Goal: Task Accomplishment & Management: Manage account settings

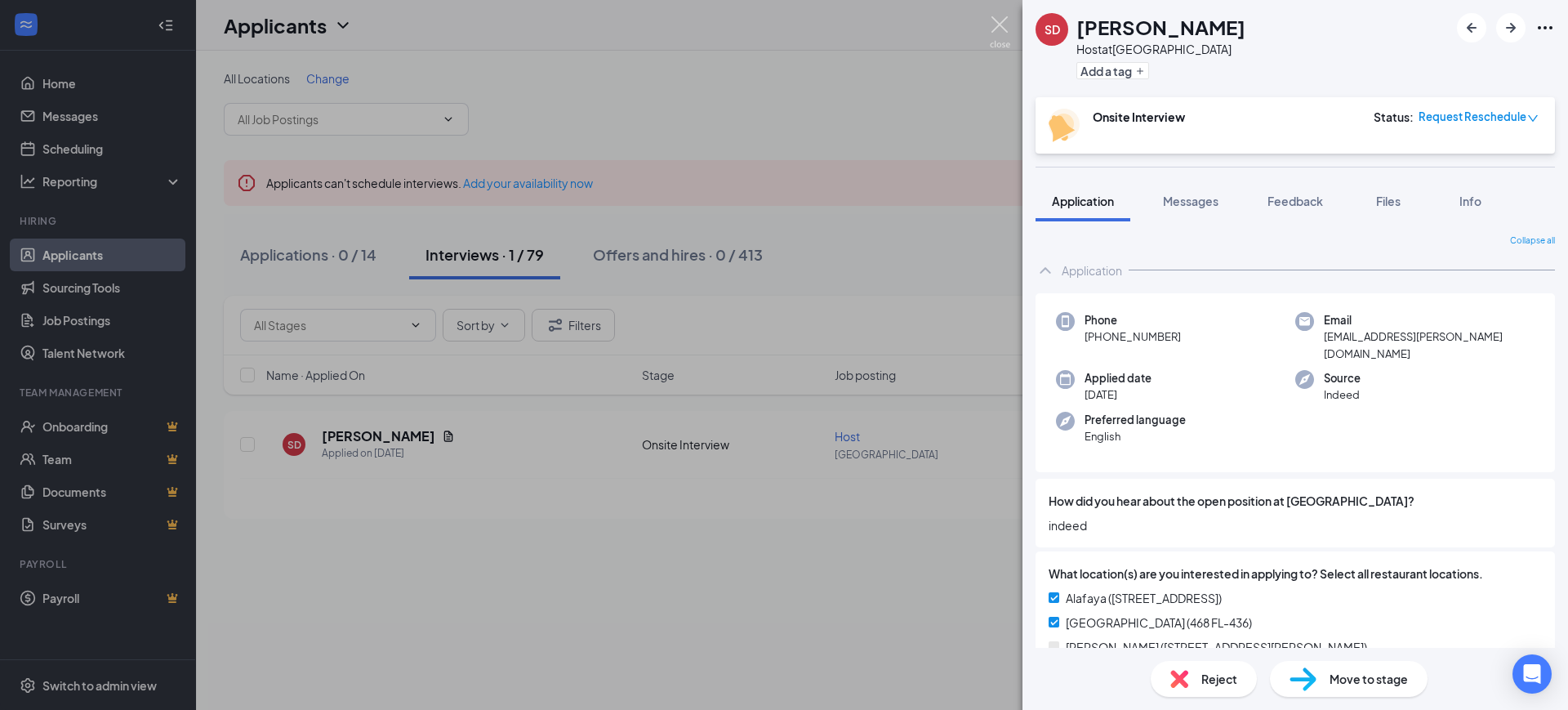
click at [1002, 20] on img at bounding box center [1000, 32] width 21 height 32
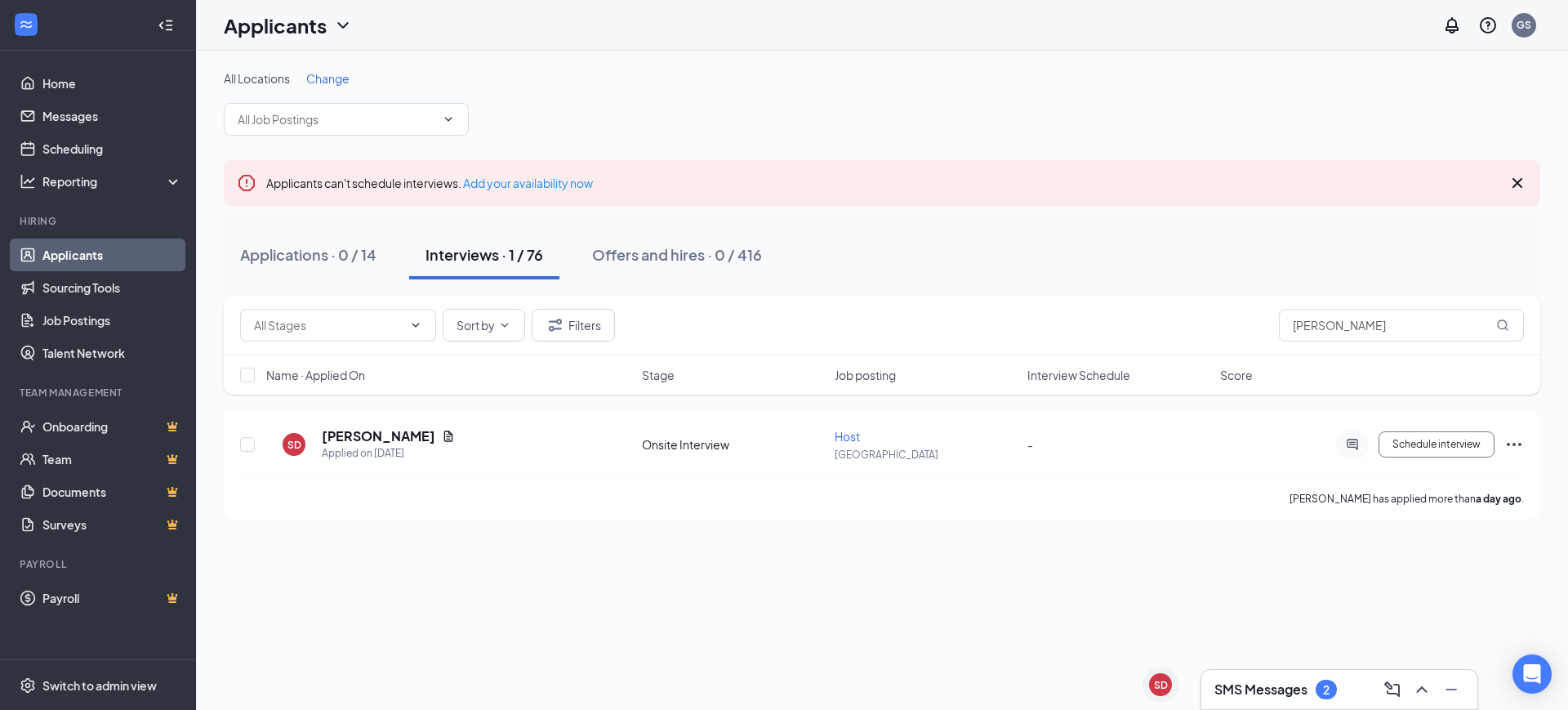
click at [1263, 704] on div "SMS Messages 2" at bounding box center [1339, 689] width 276 height 39
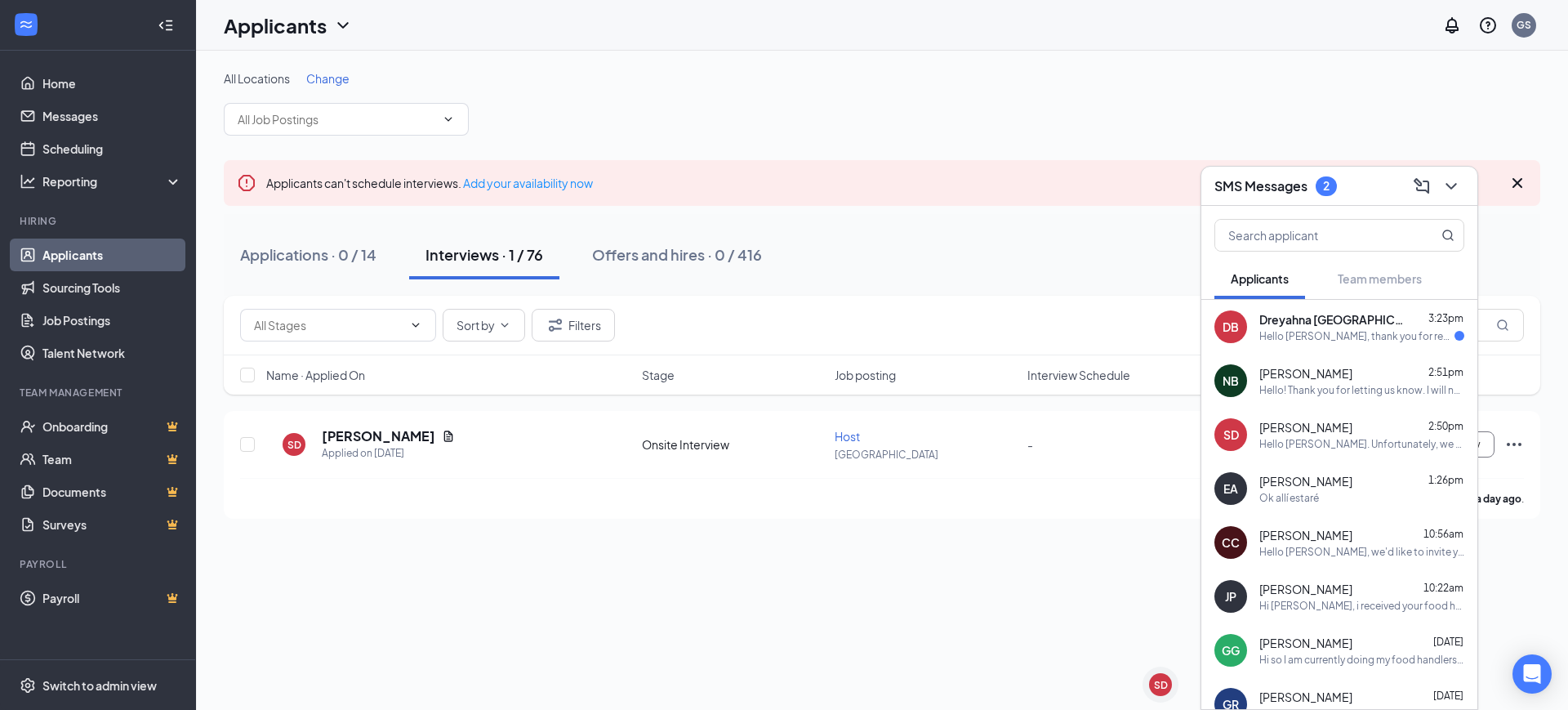
click at [1342, 330] on div "Hello [PERSON_NAME], thank you for reaching back out and letting me know unfort…" at bounding box center [1356, 336] width 195 height 14
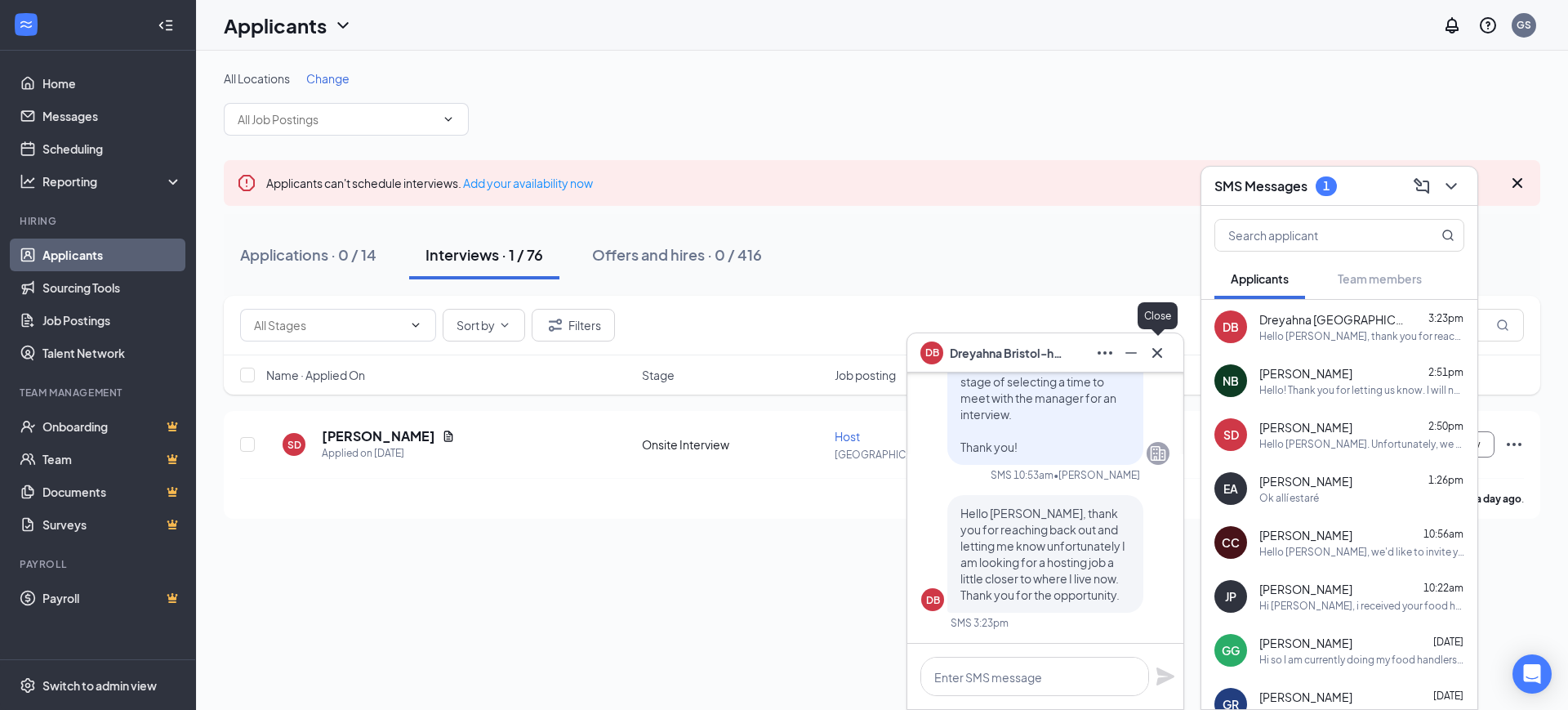
click at [1145, 356] on button at bounding box center [1157, 353] width 26 height 26
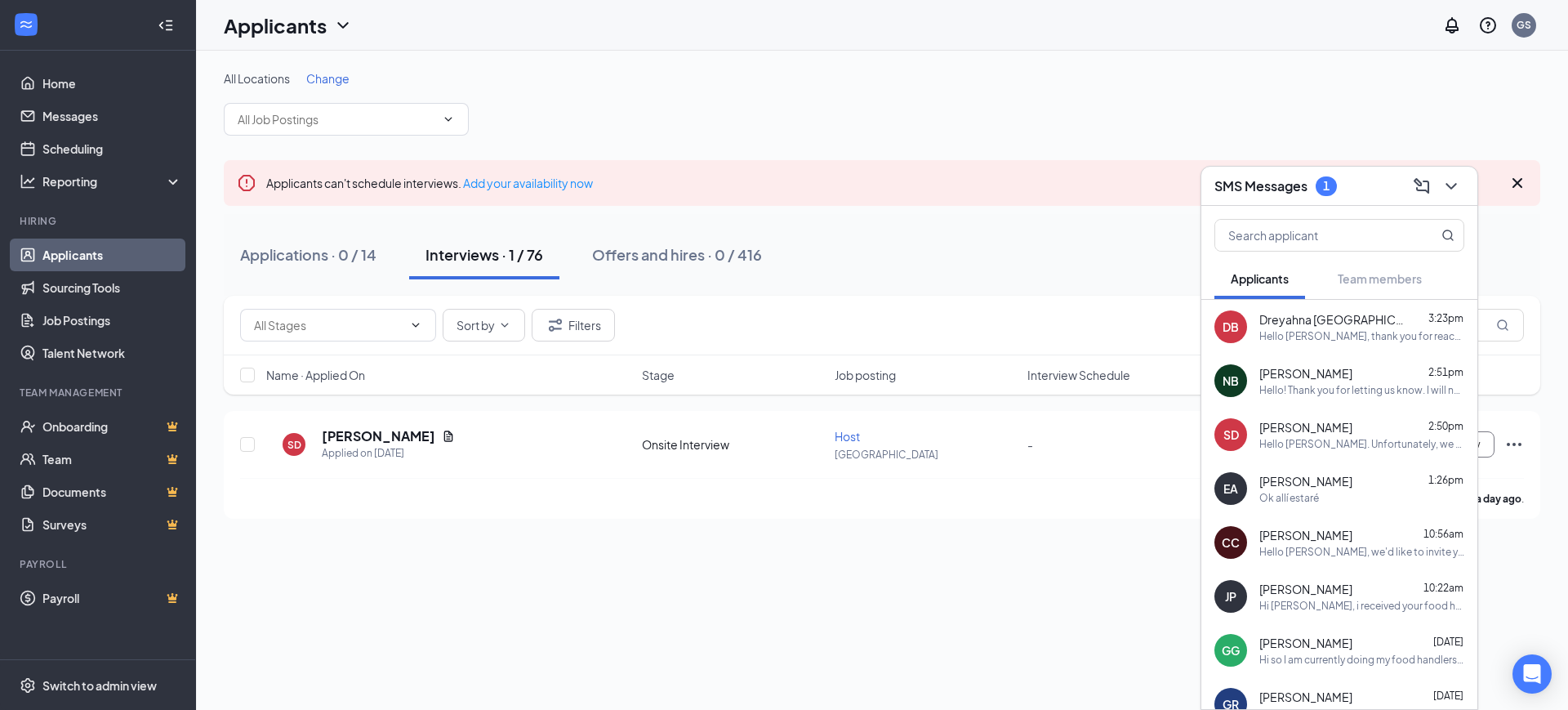
click at [1464, 187] on div "SMS Messages 1" at bounding box center [1339, 186] width 276 height 39
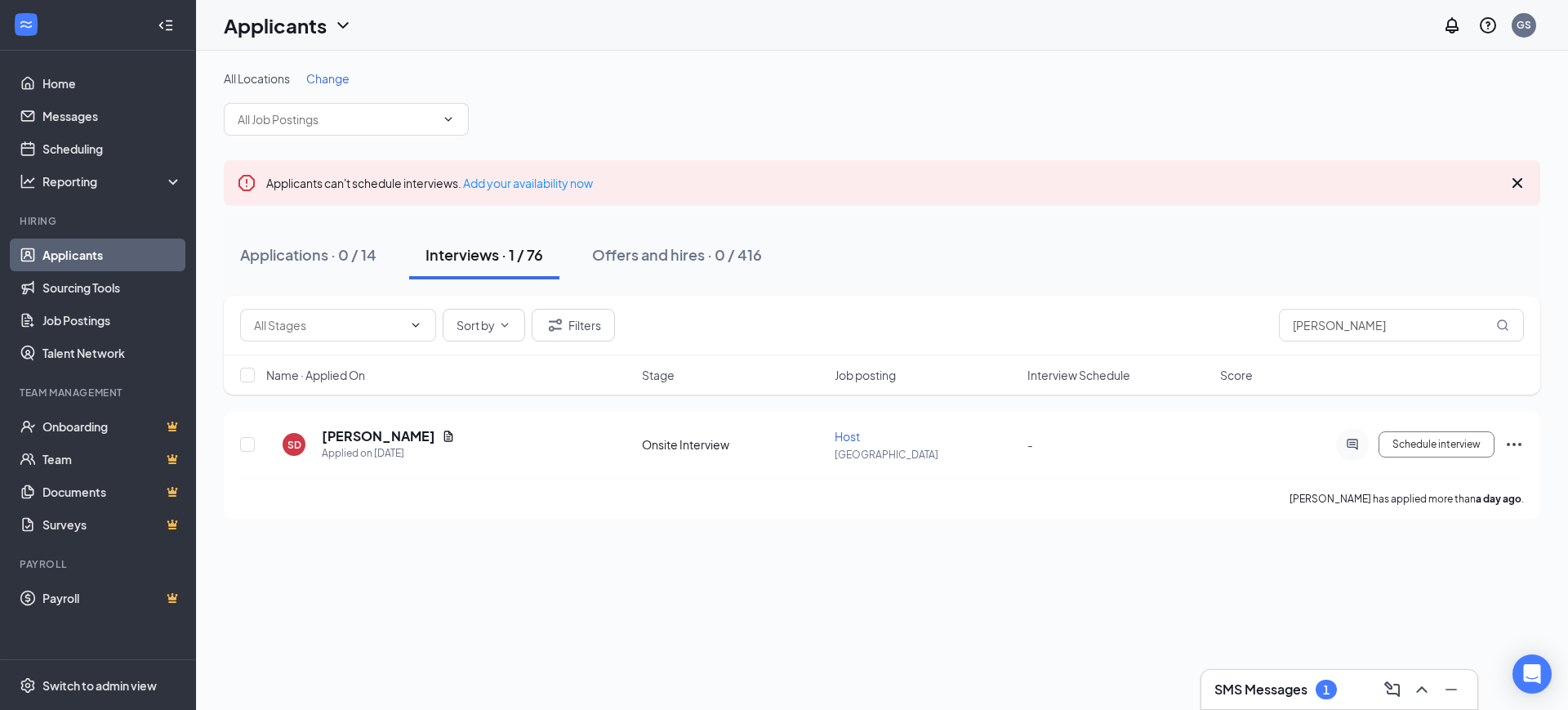
click at [1290, 681] on h3 "SMS Messages" at bounding box center [1260, 689] width 93 height 18
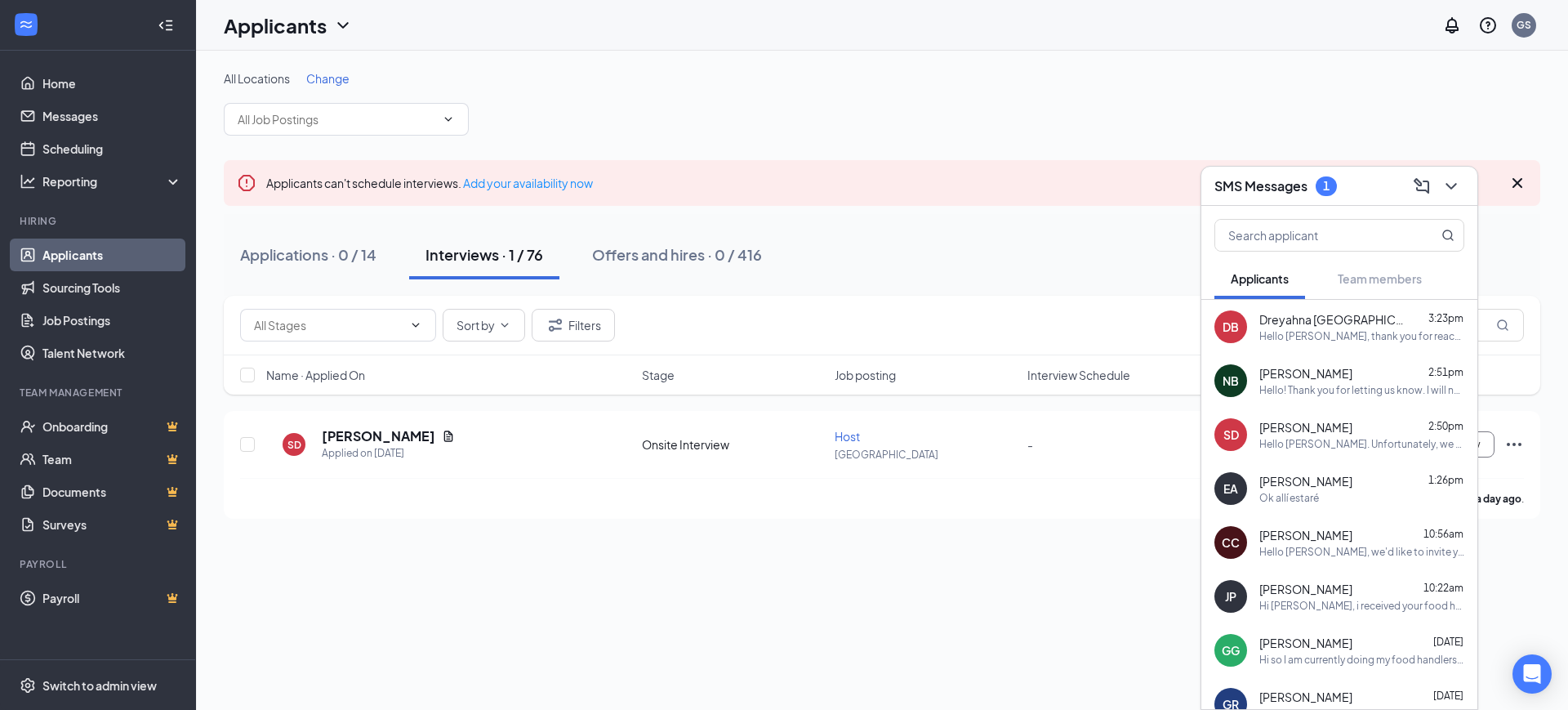
click at [1337, 351] on div "DB Dreyahna Bristol-hall 3:23pm Hello [PERSON_NAME], thank you for reaching bac…" at bounding box center [1339, 326] width 276 height 54
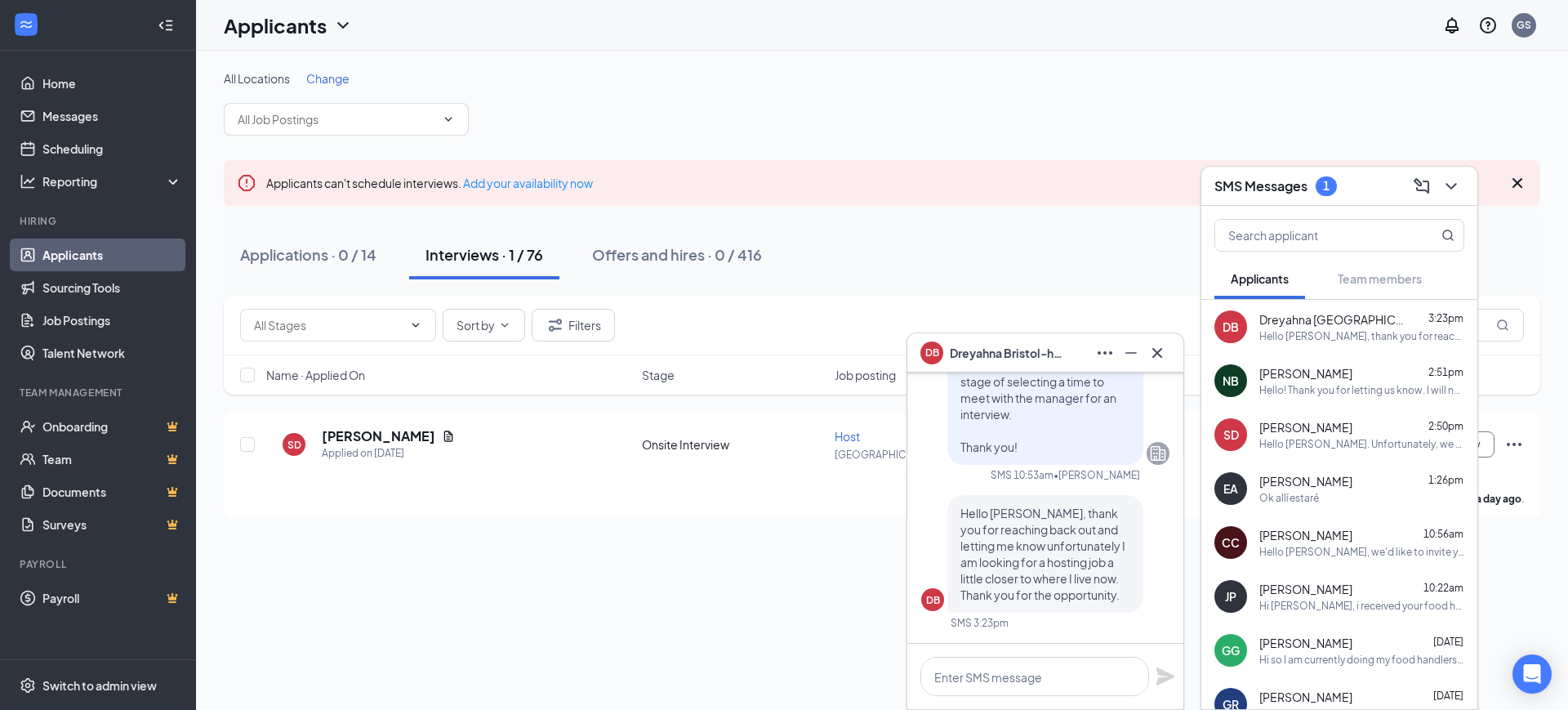
click at [1341, 380] on div "[PERSON_NAME] 2:51pm" at bounding box center [1361, 373] width 205 height 17
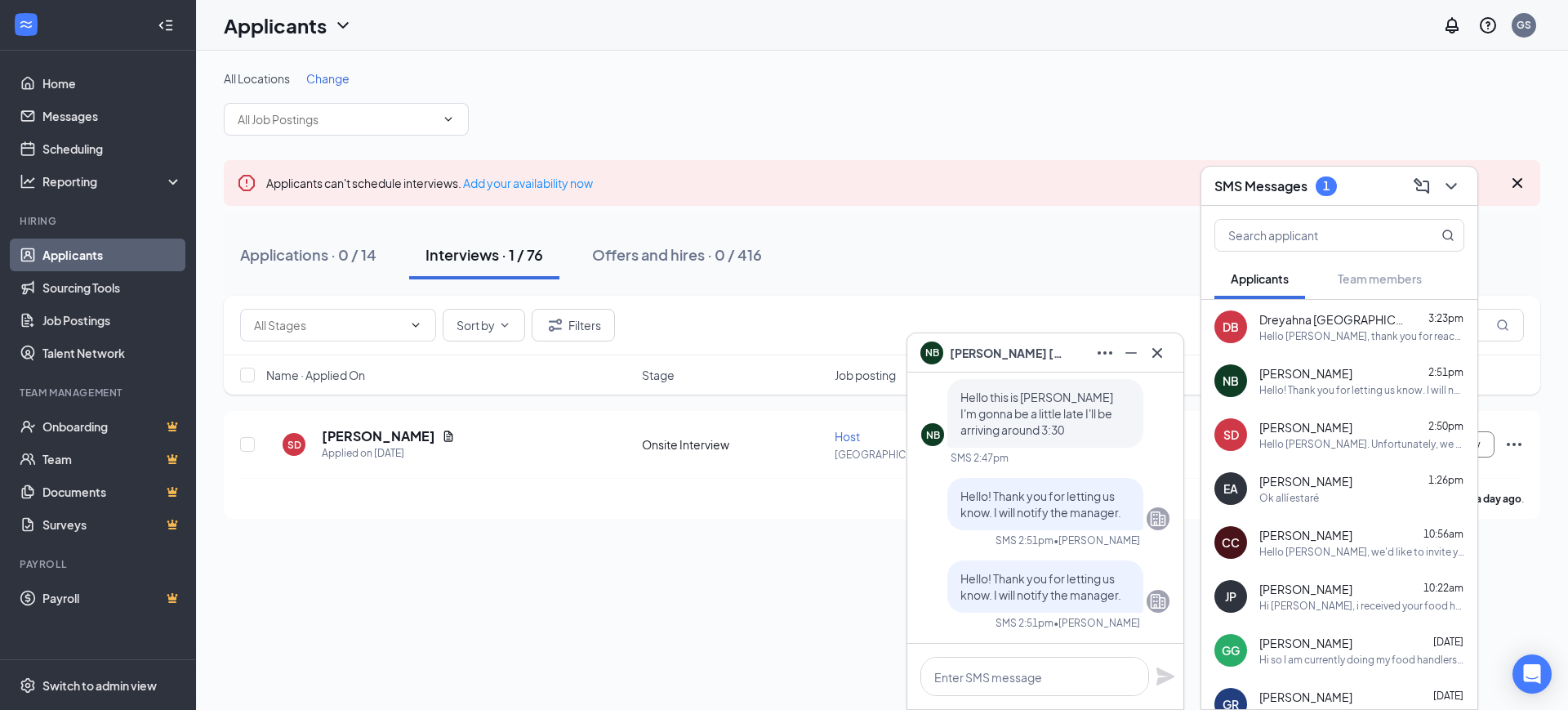
click at [1160, 364] on button at bounding box center [1157, 353] width 26 height 26
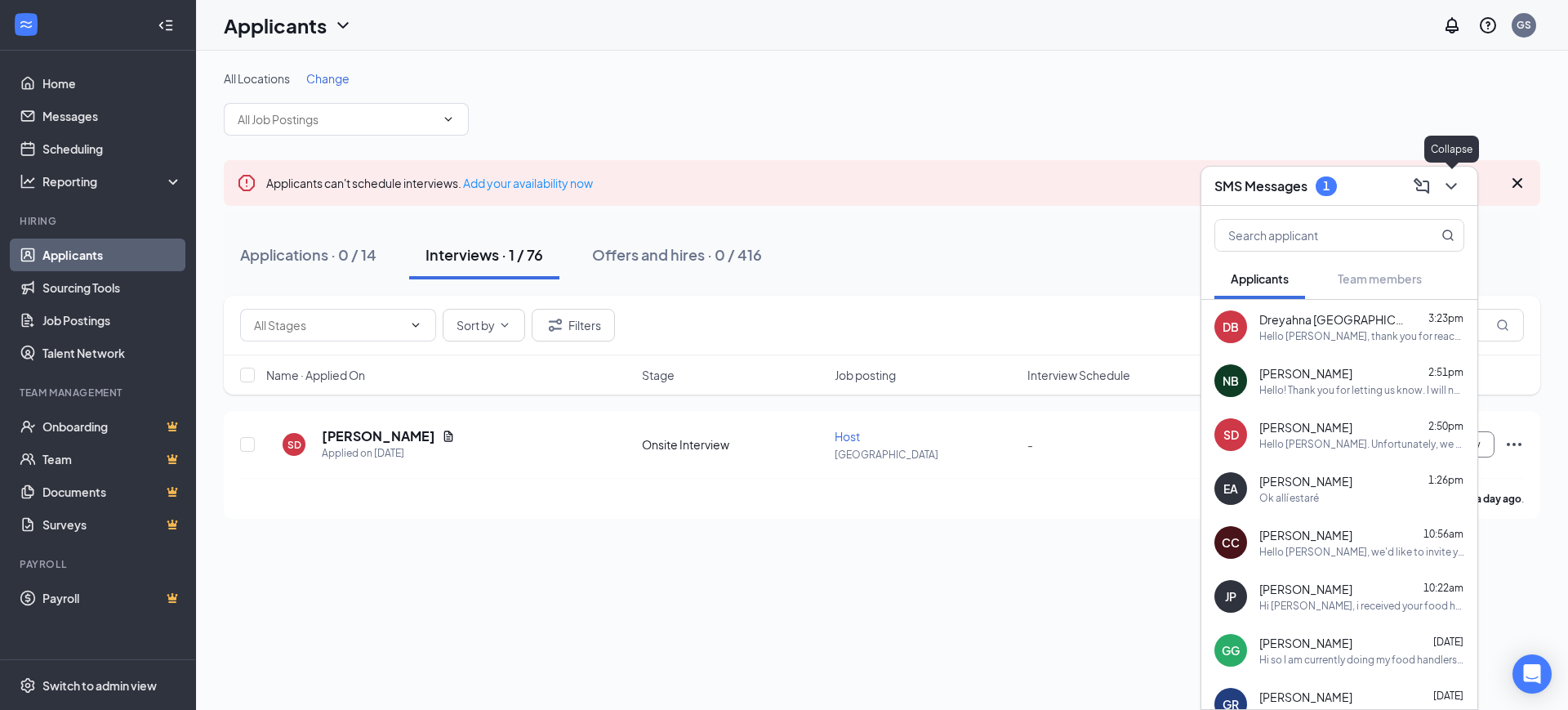
click at [1458, 187] on icon "ChevronDown" at bounding box center [1451, 186] width 20 height 20
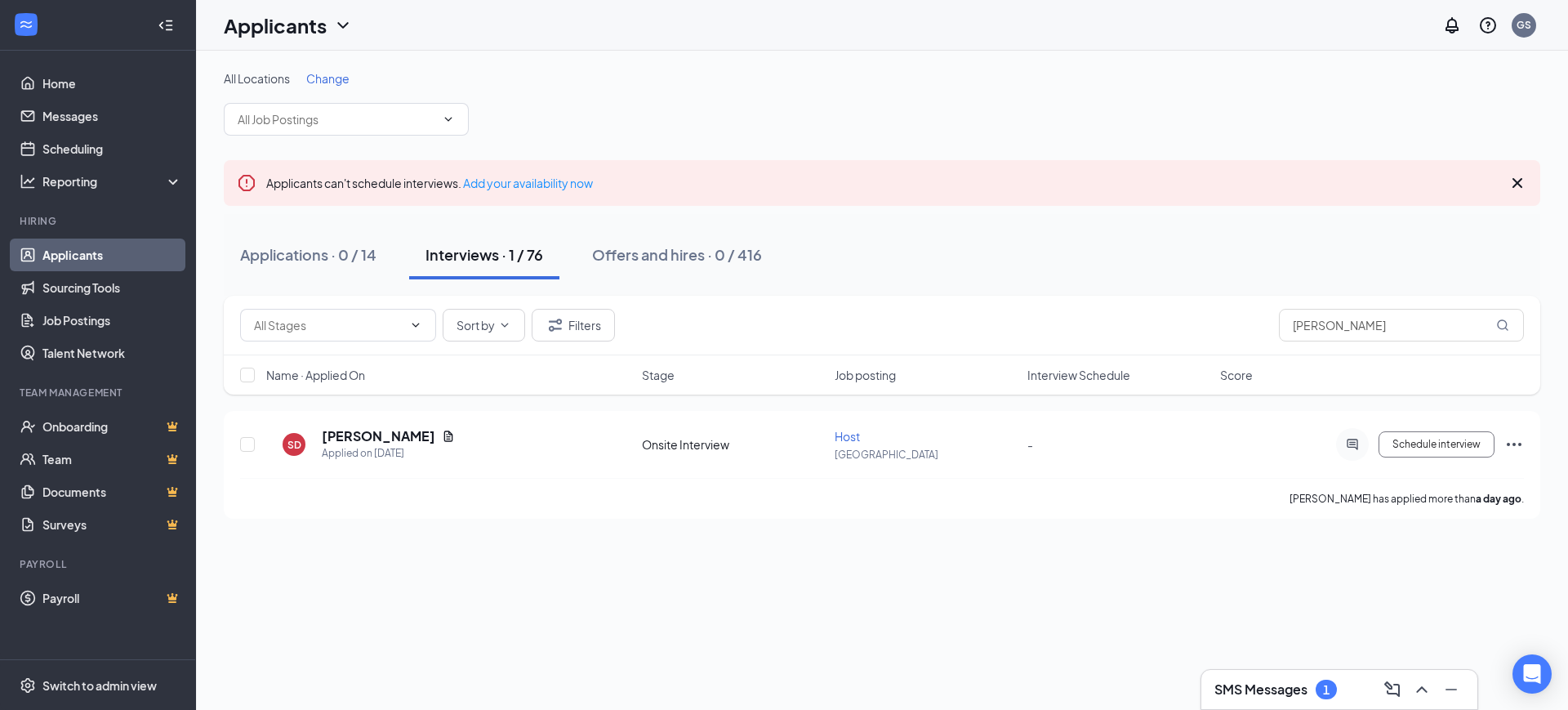
click at [1518, 186] on icon "Cross" at bounding box center [1517, 183] width 20 height 20
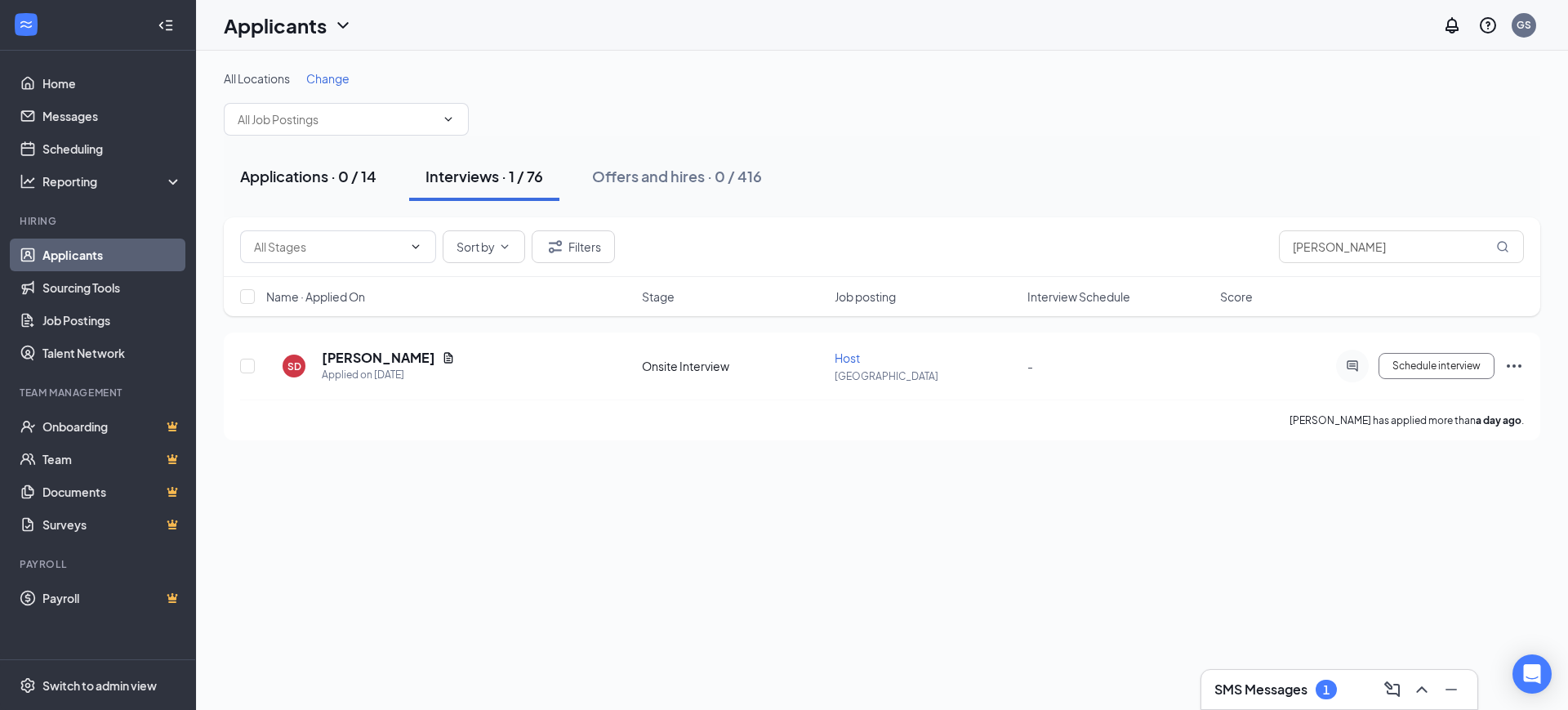
click at [354, 169] on div "Applications · 0 / 14" at bounding box center [308, 175] width 136 height 21
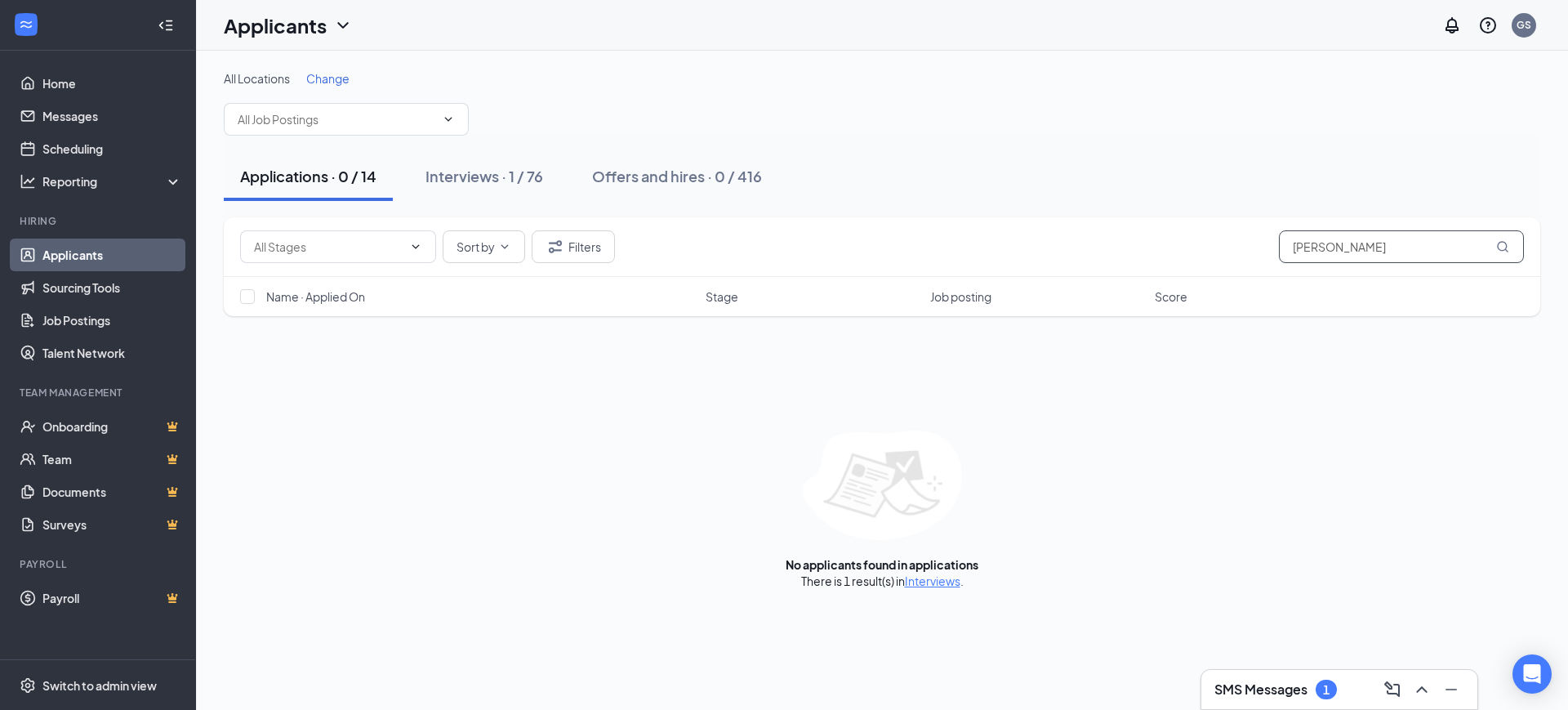
click at [1387, 247] on input "[PERSON_NAME]" at bounding box center [1402, 246] width 245 height 32
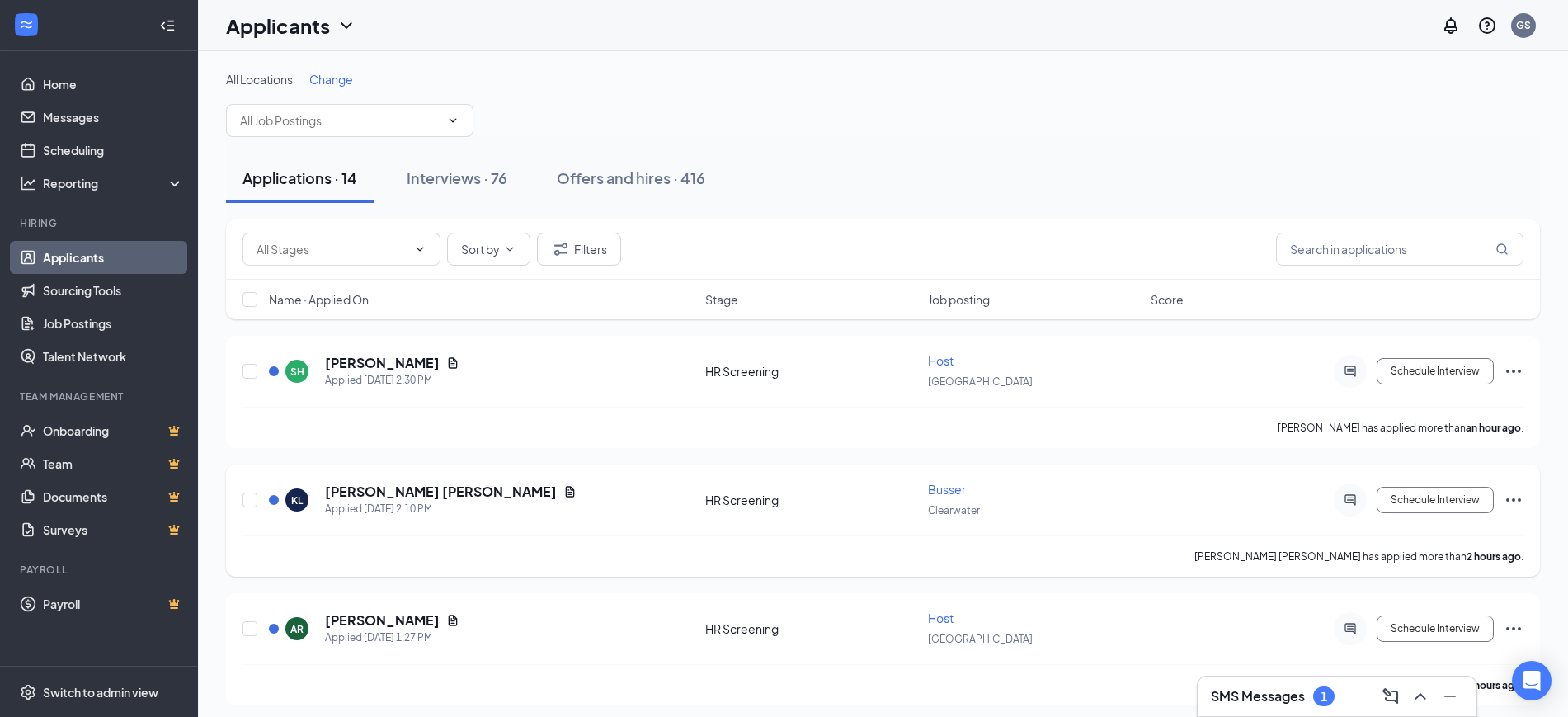
click at [958, 488] on span "Busser" at bounding box center [947, 489] width 38 height 15
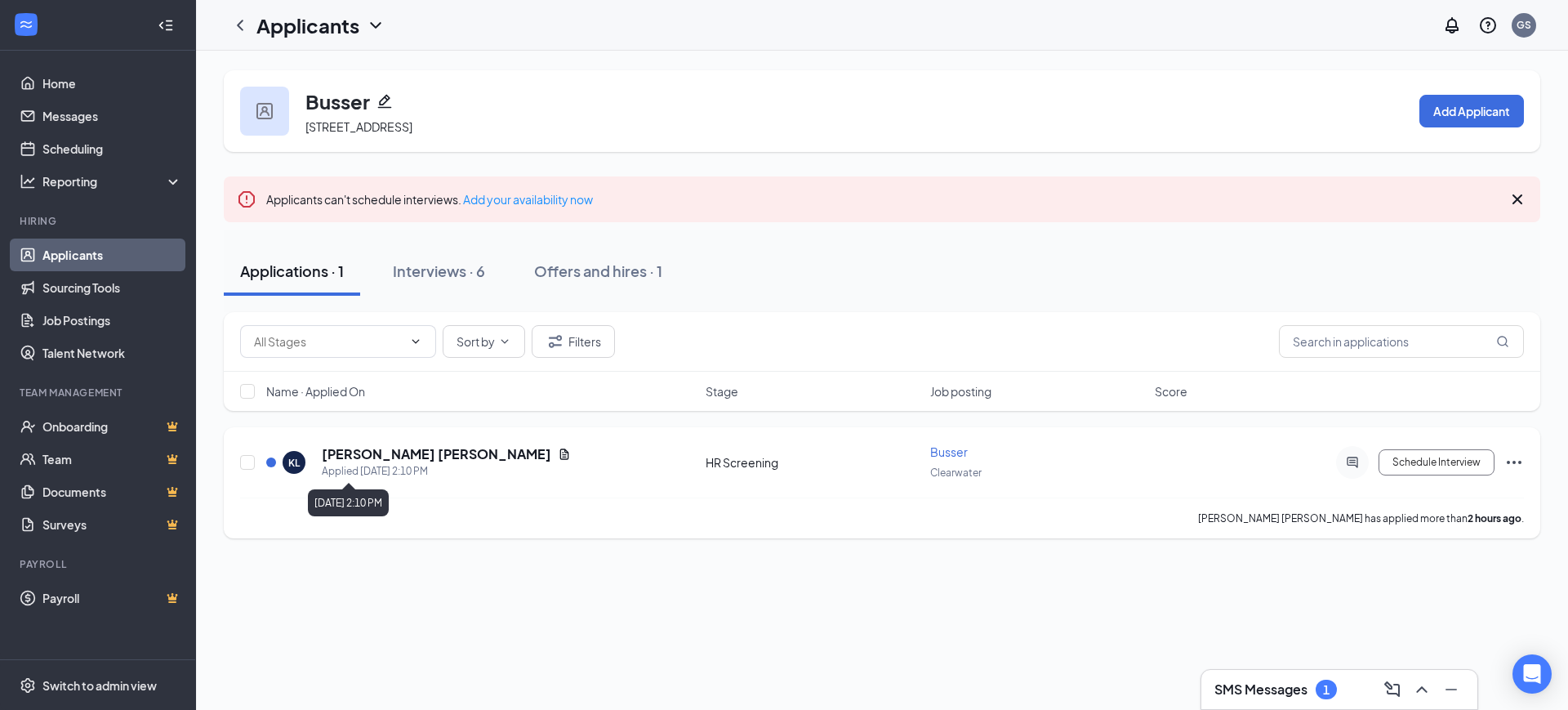
click at [359, 463] on div "Applied [DATE] 2:10 PM" at bounding box center [447, 471] width 249 height 17
click at [355, 458] on h5 "[PERSON_NAME] [PERSON_NAME]" at bounding box center [437, 453] width 229 height 18
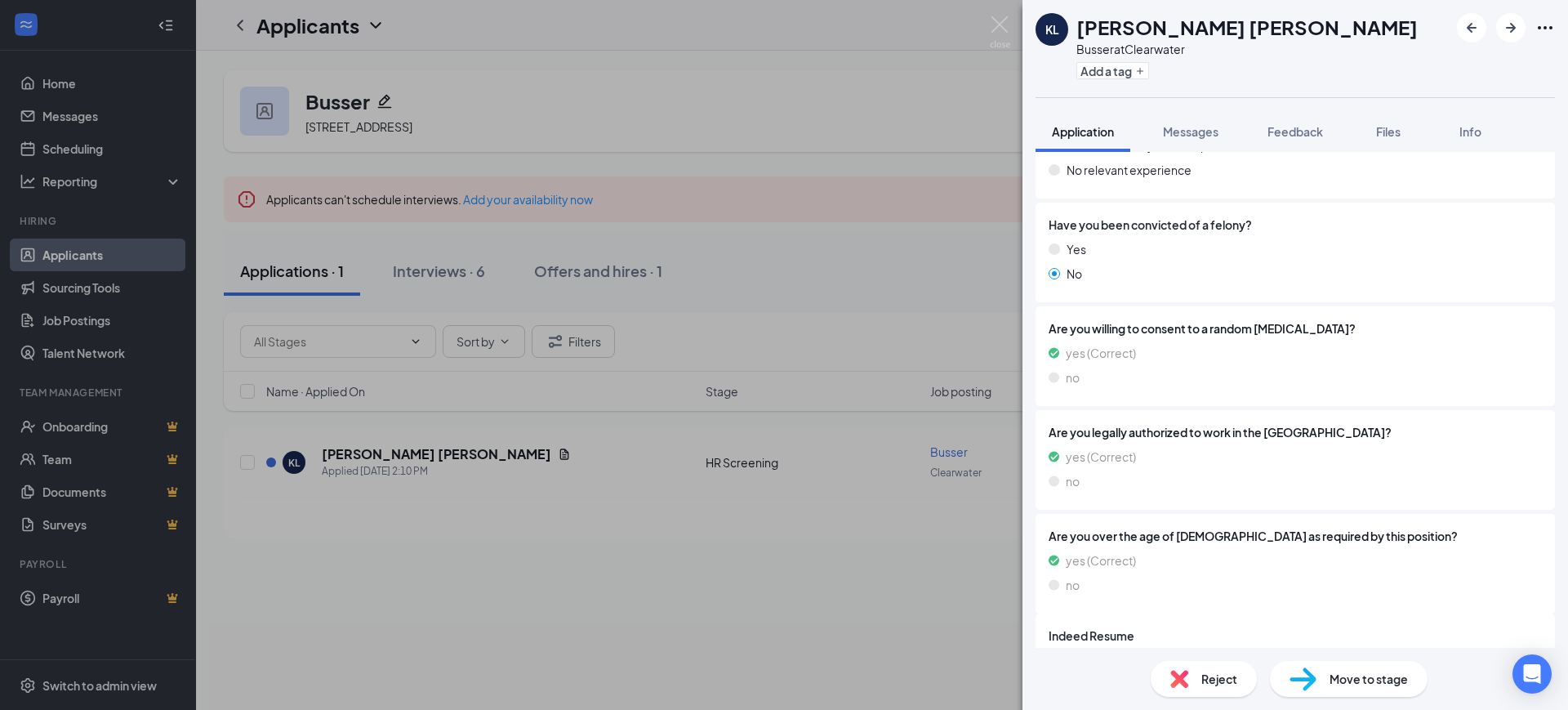
scroll to position [924, 0]
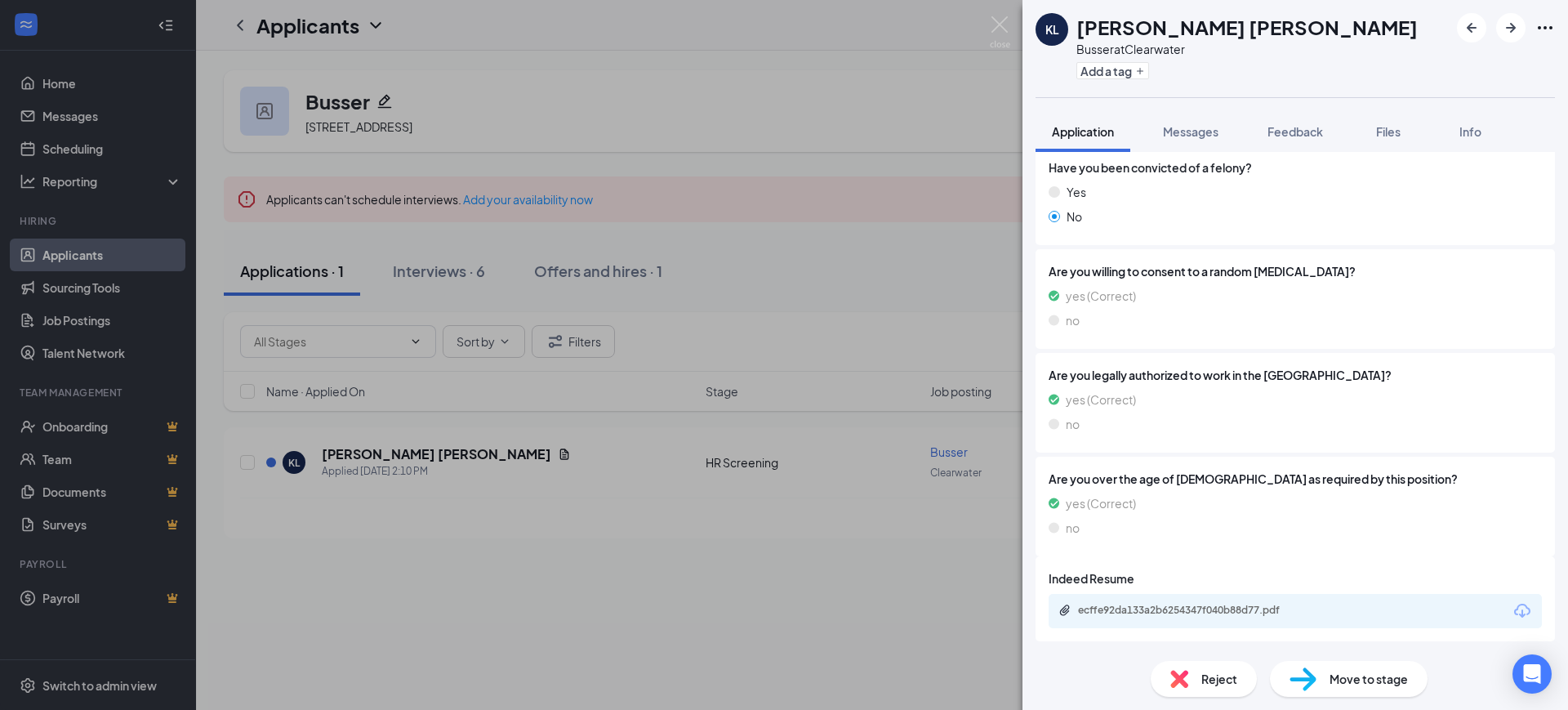
click at [1355, 615] on div "ecffe92da133a2b6254347f040b88d77.pdf" at bounding box center [1296, 610] width 494 height 34
click at [1260, 612] on div "ecffe92da133a2b6254347f040b88d77.pdf" at bounding box center [1192, 609] width 228 height 13
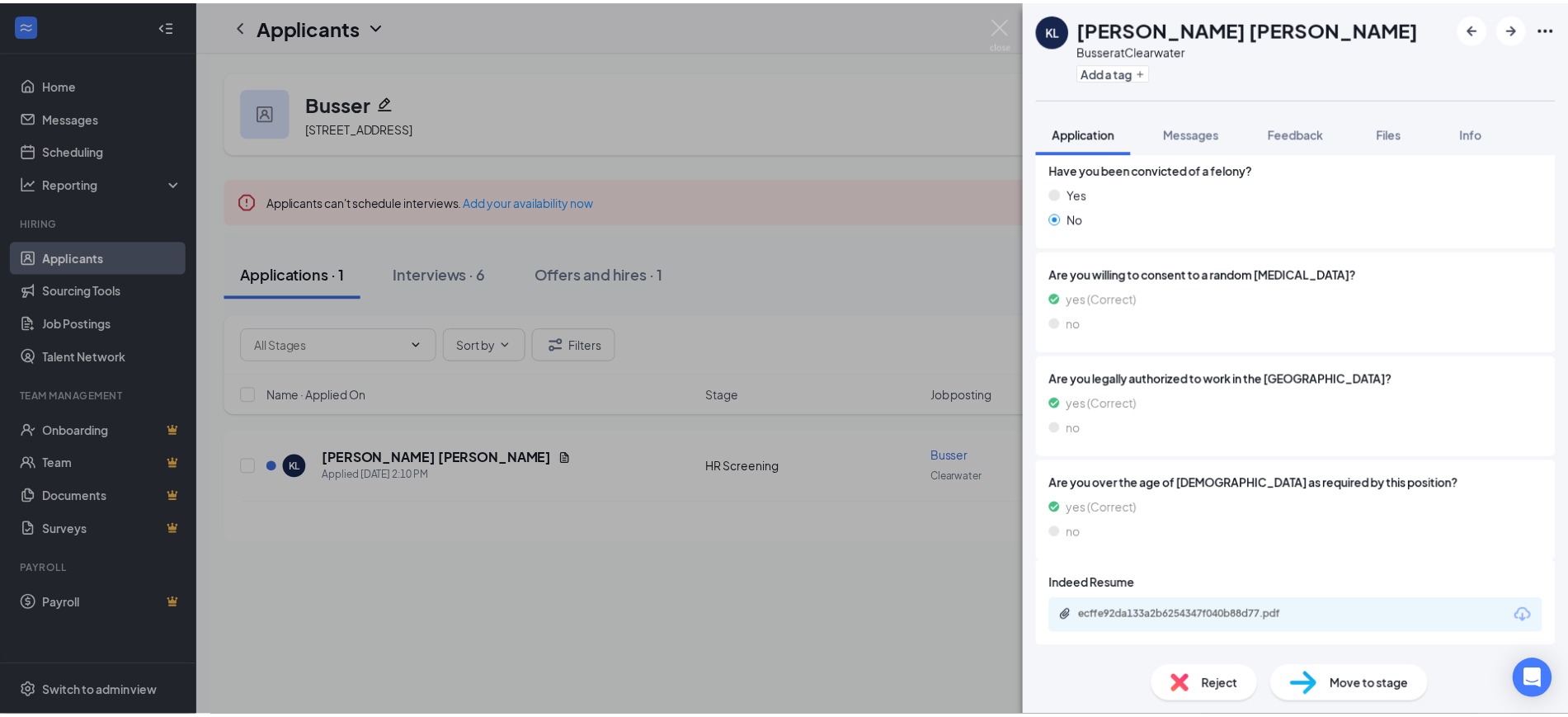
scroll to position [928, 0]
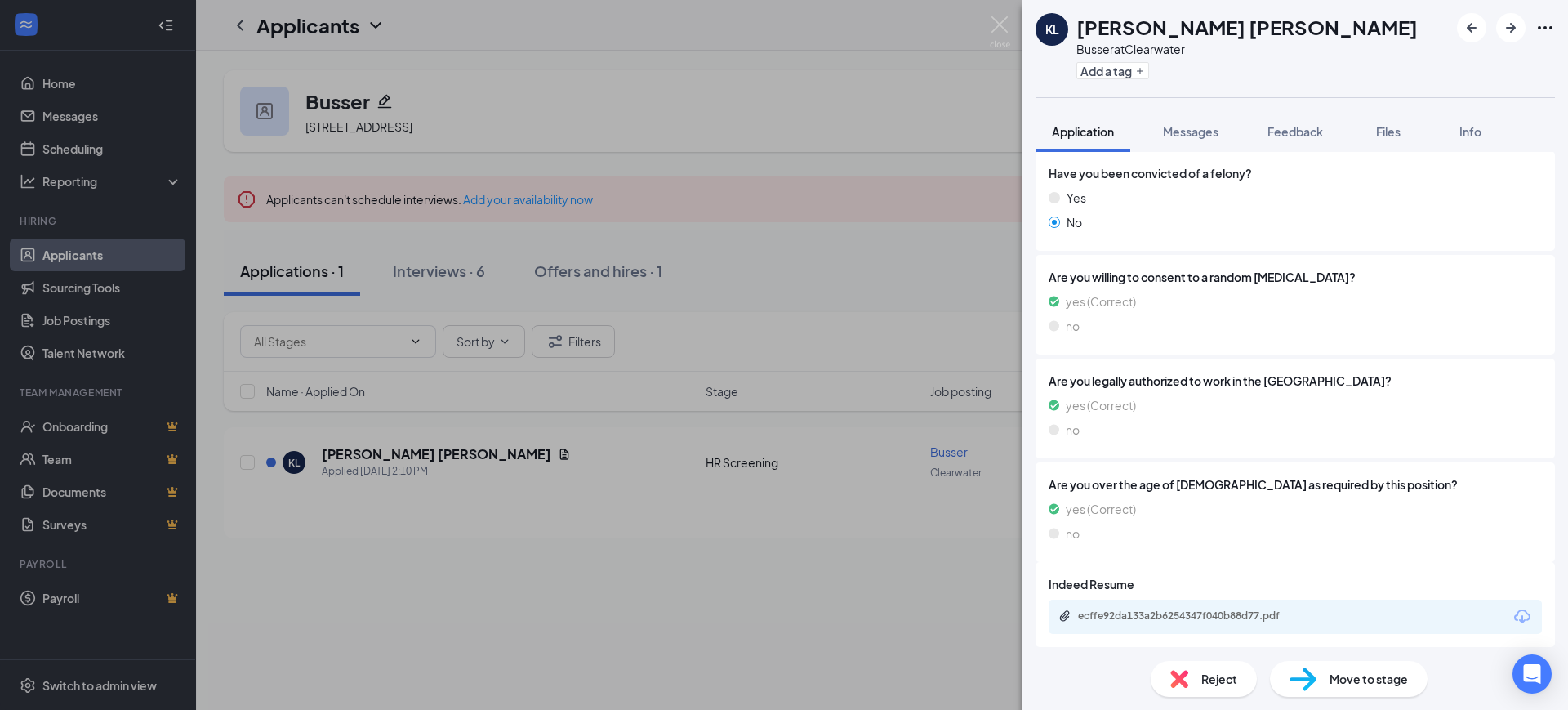
click at [1388, 679] on span "Move to stage" at bounding box center [1368, 679] width 78 height 18
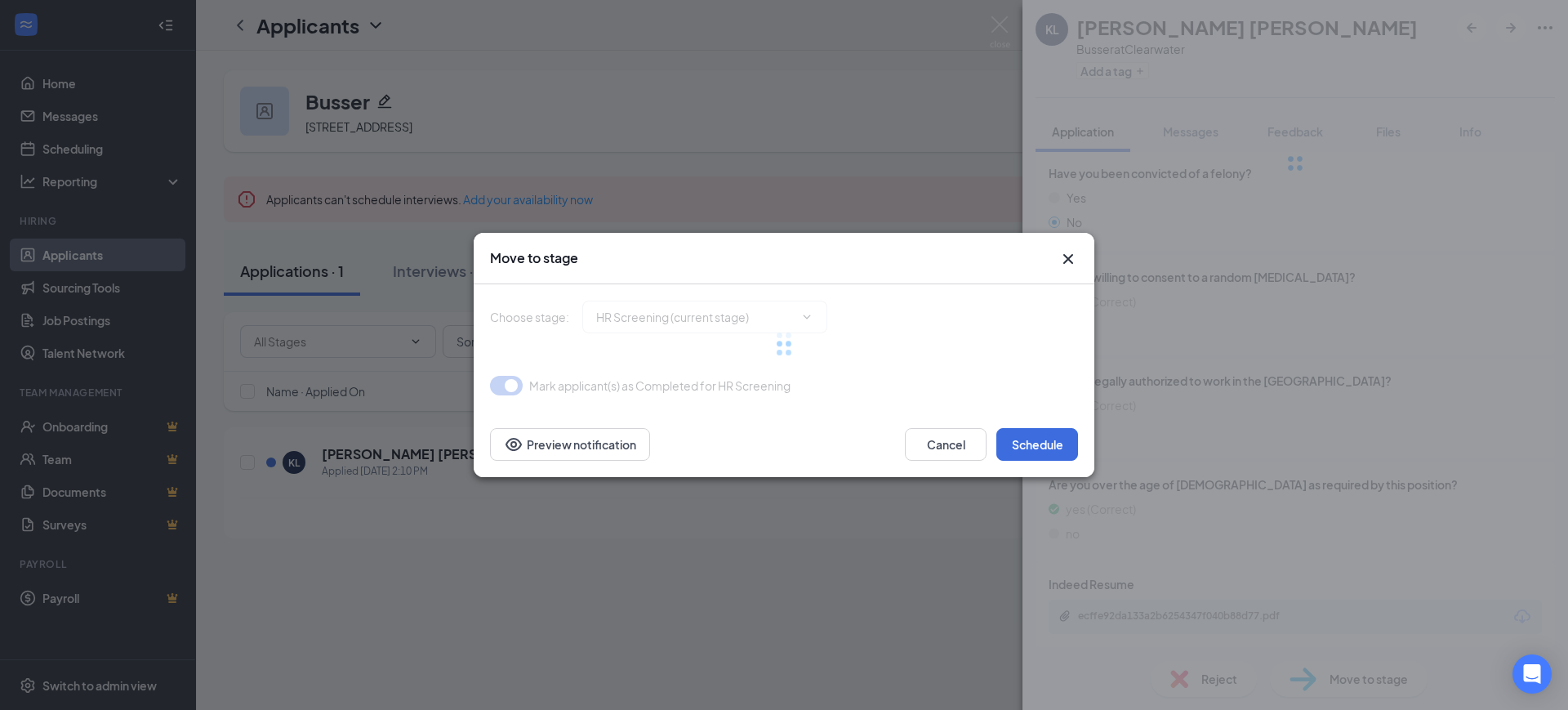
type input "Onsite Interview (next stage)"
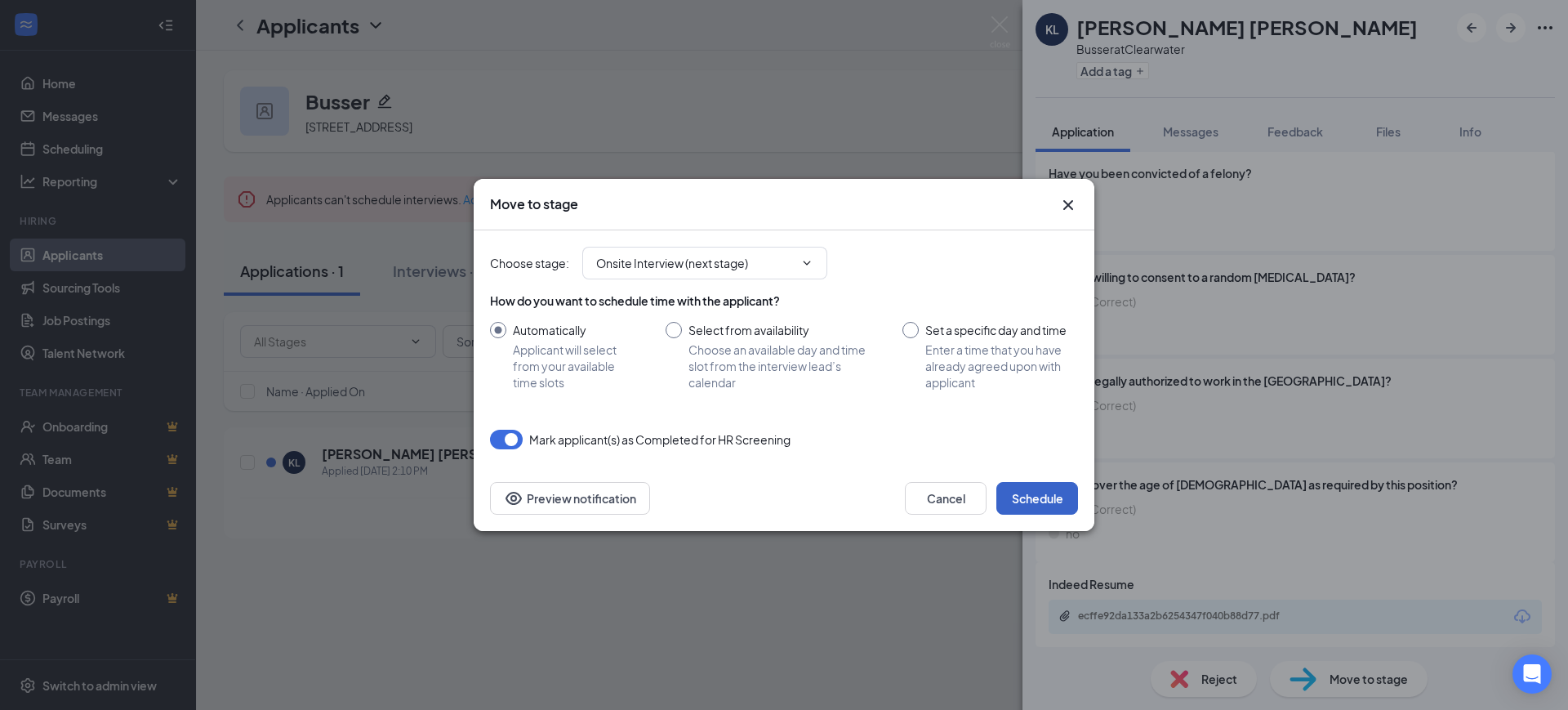
click at [1044, 485] on button "Schedule" at bounding box center [1036, 497] width 81 height 32
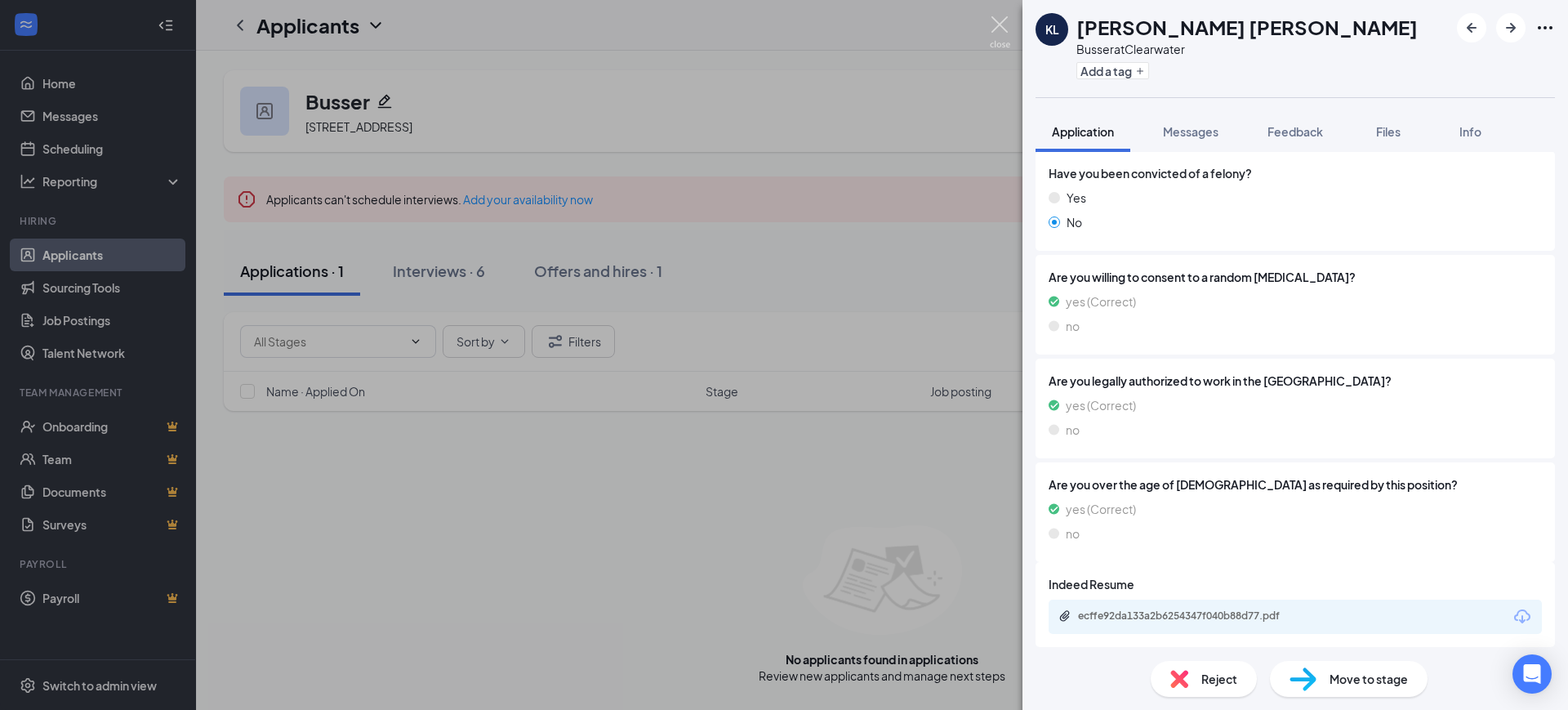
click at [994, 28] on img at bounding box center [1000, 32] width 21 height 32
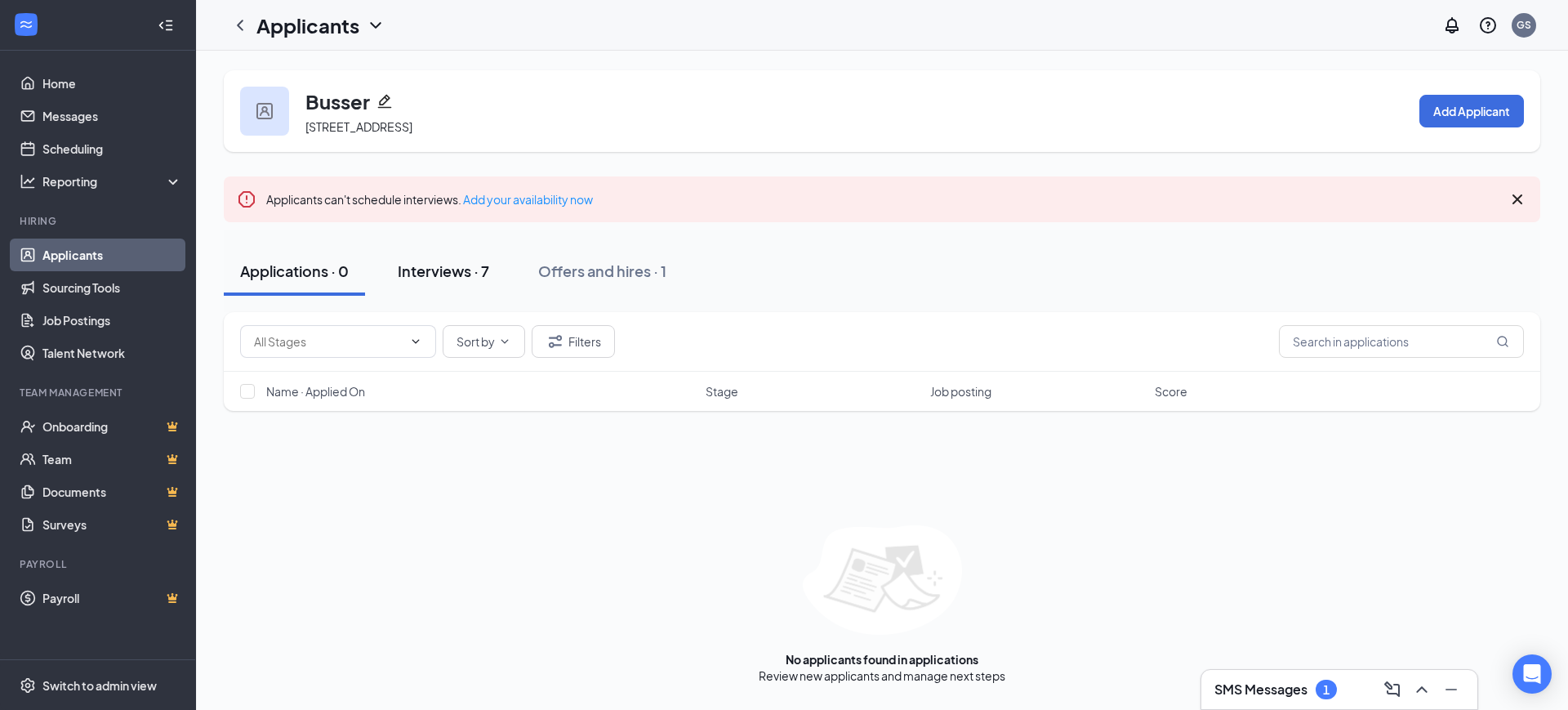
click at [481, 278] on div "Interviews · 7" at bounding box center [443, 270] width 91 height 21
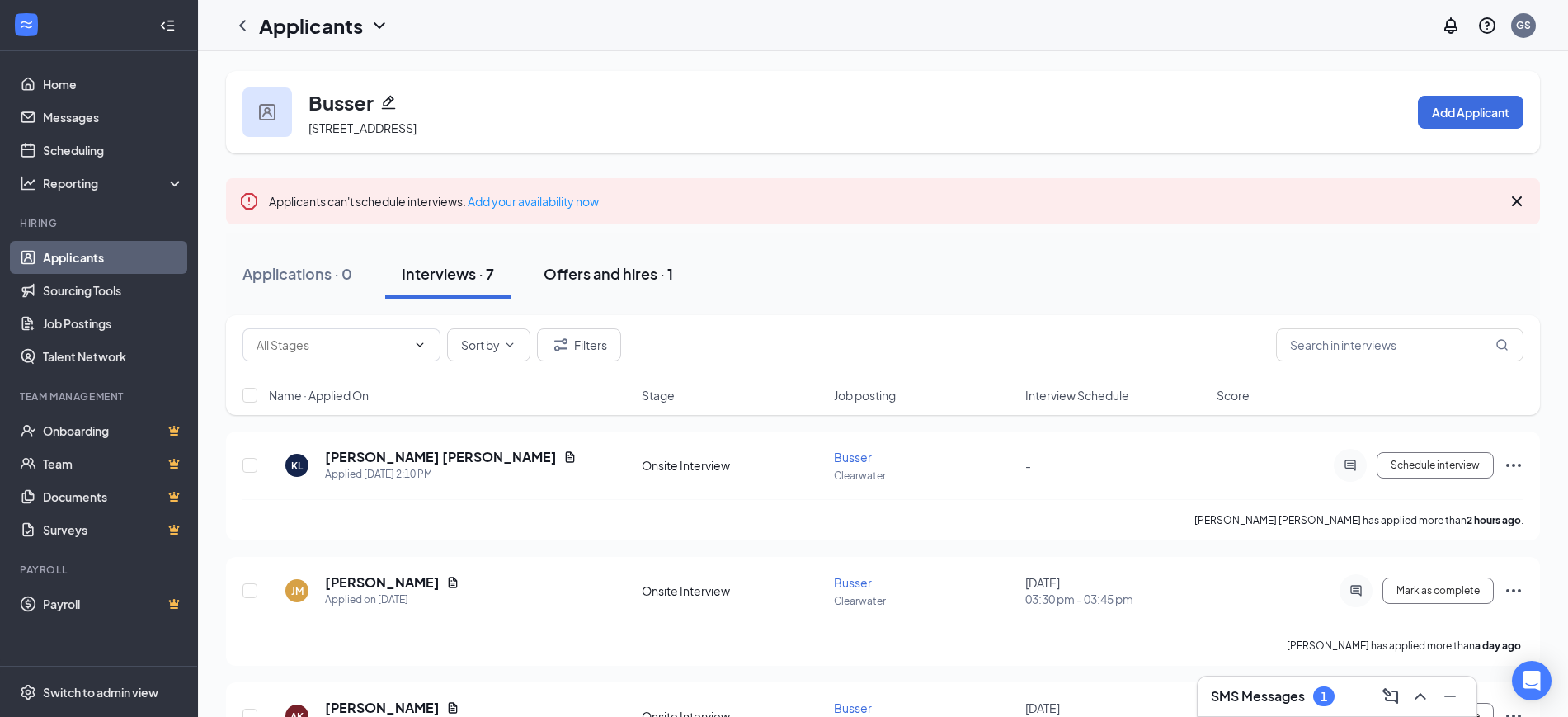
click at [601, 278] on div "Offers and hires · 1" at bounding box center [607, 273] width 130 height 21
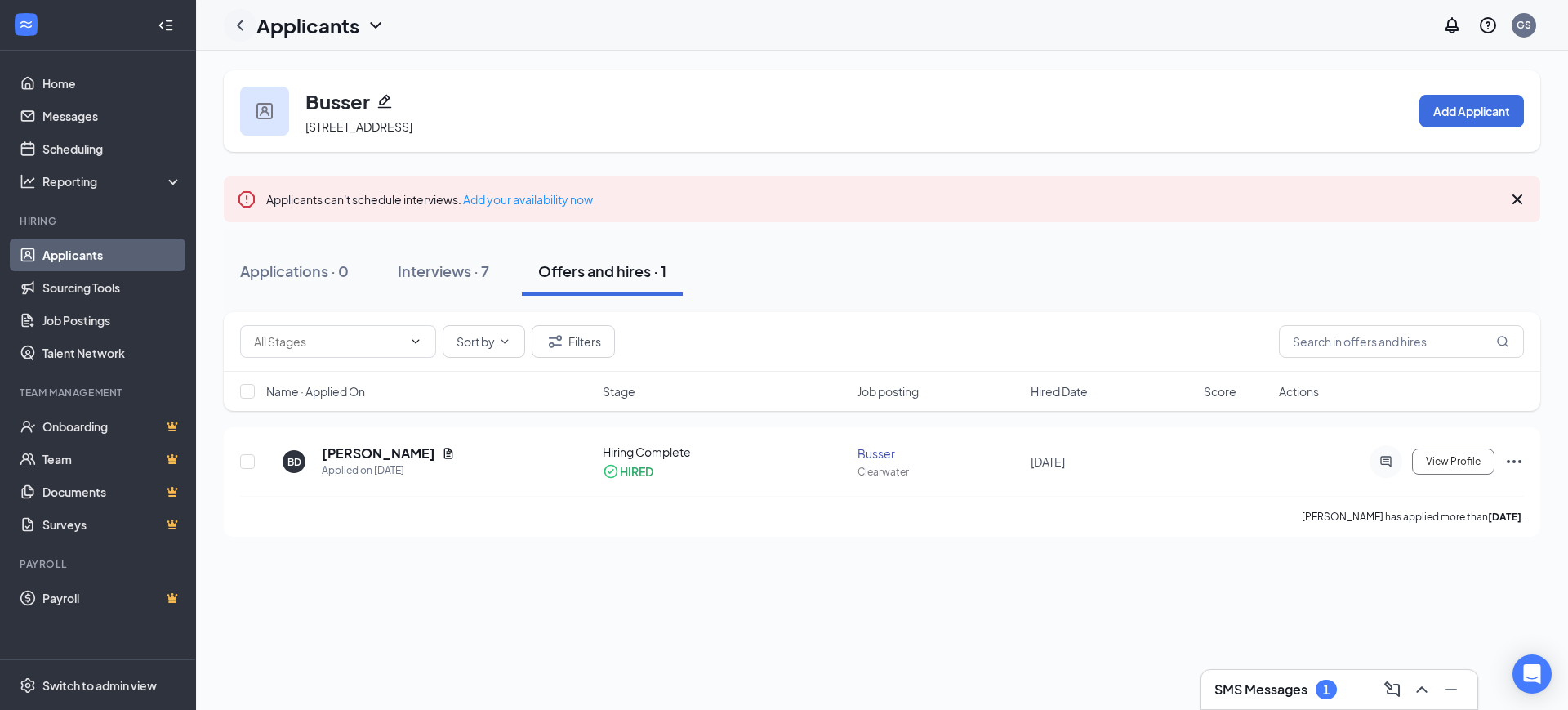
click at [247, 35] on div at bounding box center [239, 24] width 32 height 32
click at [240, 20] on icon "ChevronLeft" at bounding box center [240, 25] width 20 height 20
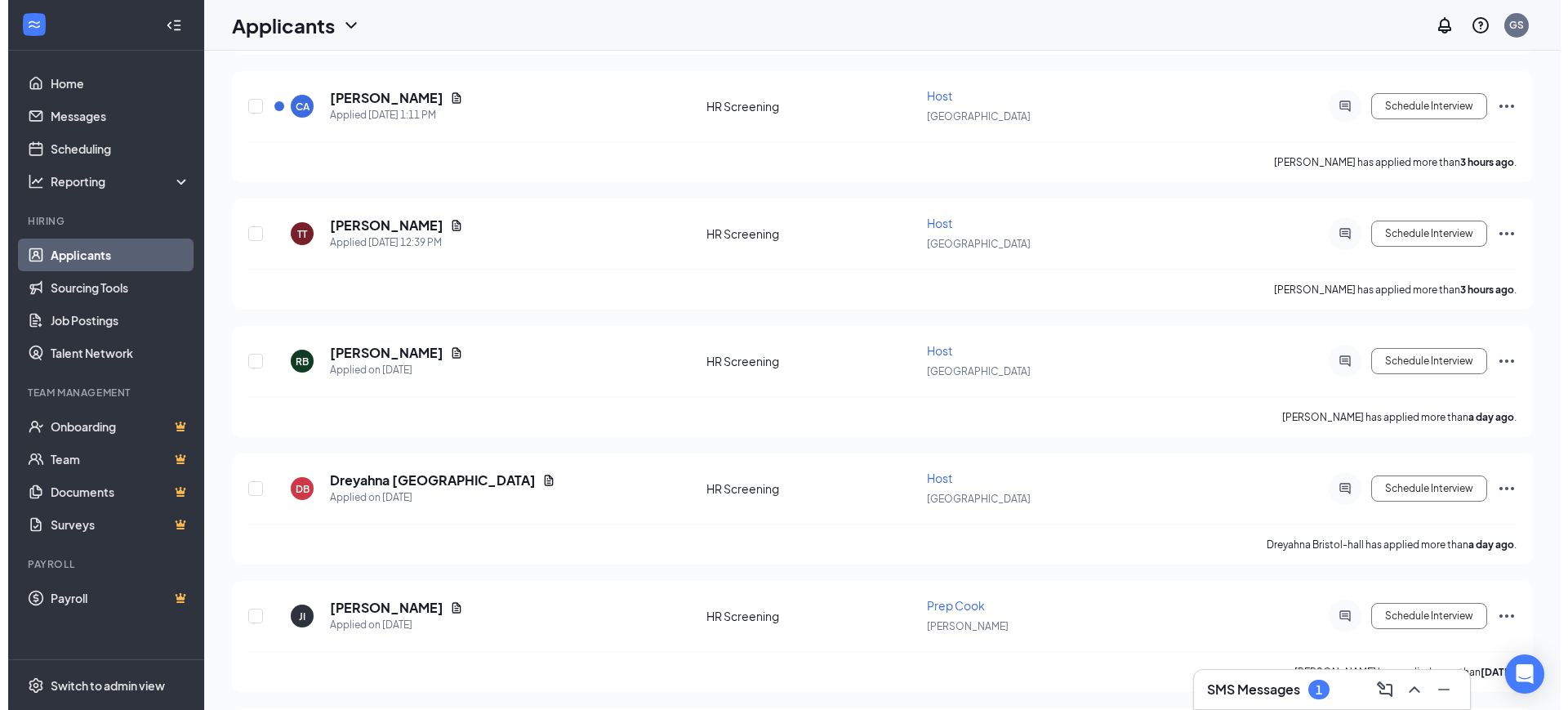
scroll to position [621, 0]
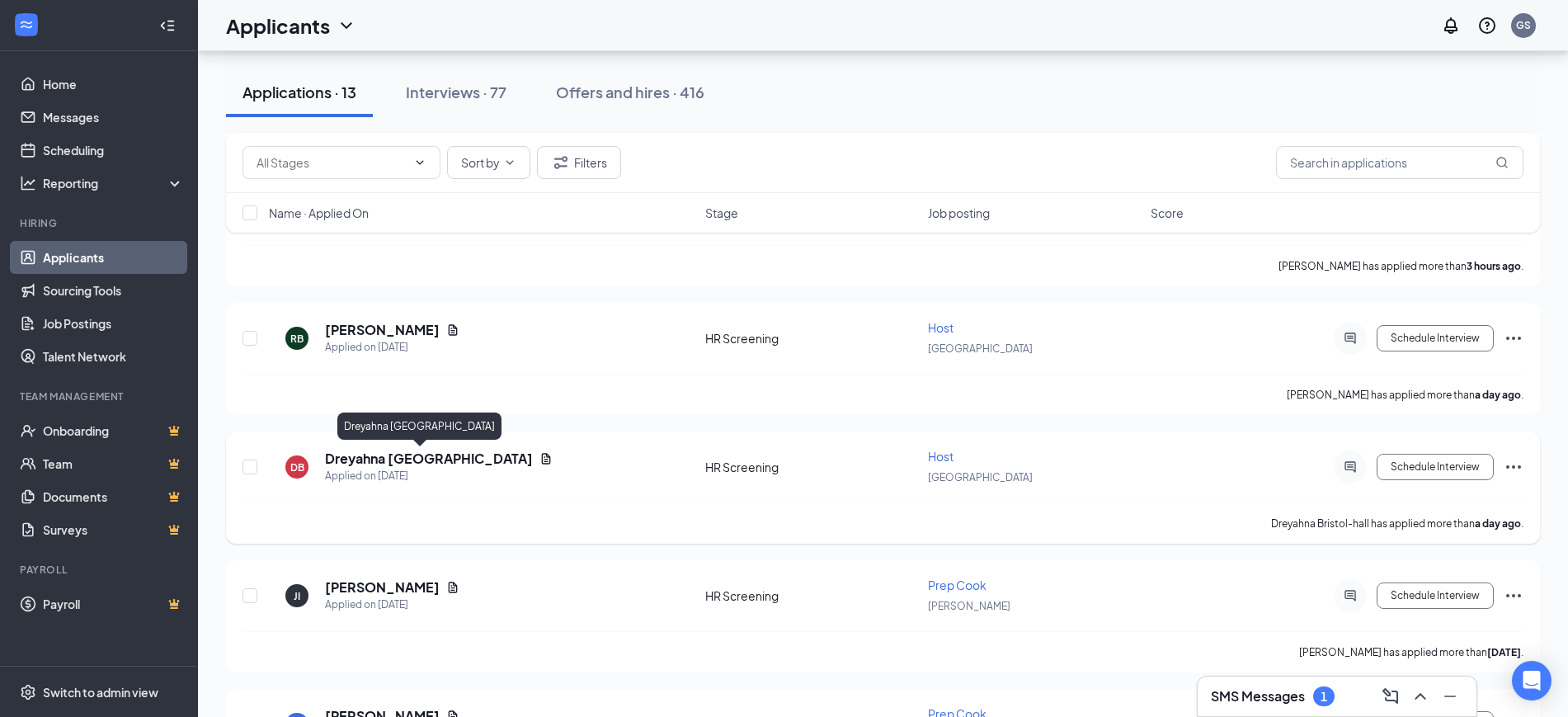
click at [404, 458] on h5 "Dreyahna [GEOGRAPHIC_DATA]" at bounding box center [429, 458] width 208 height 18
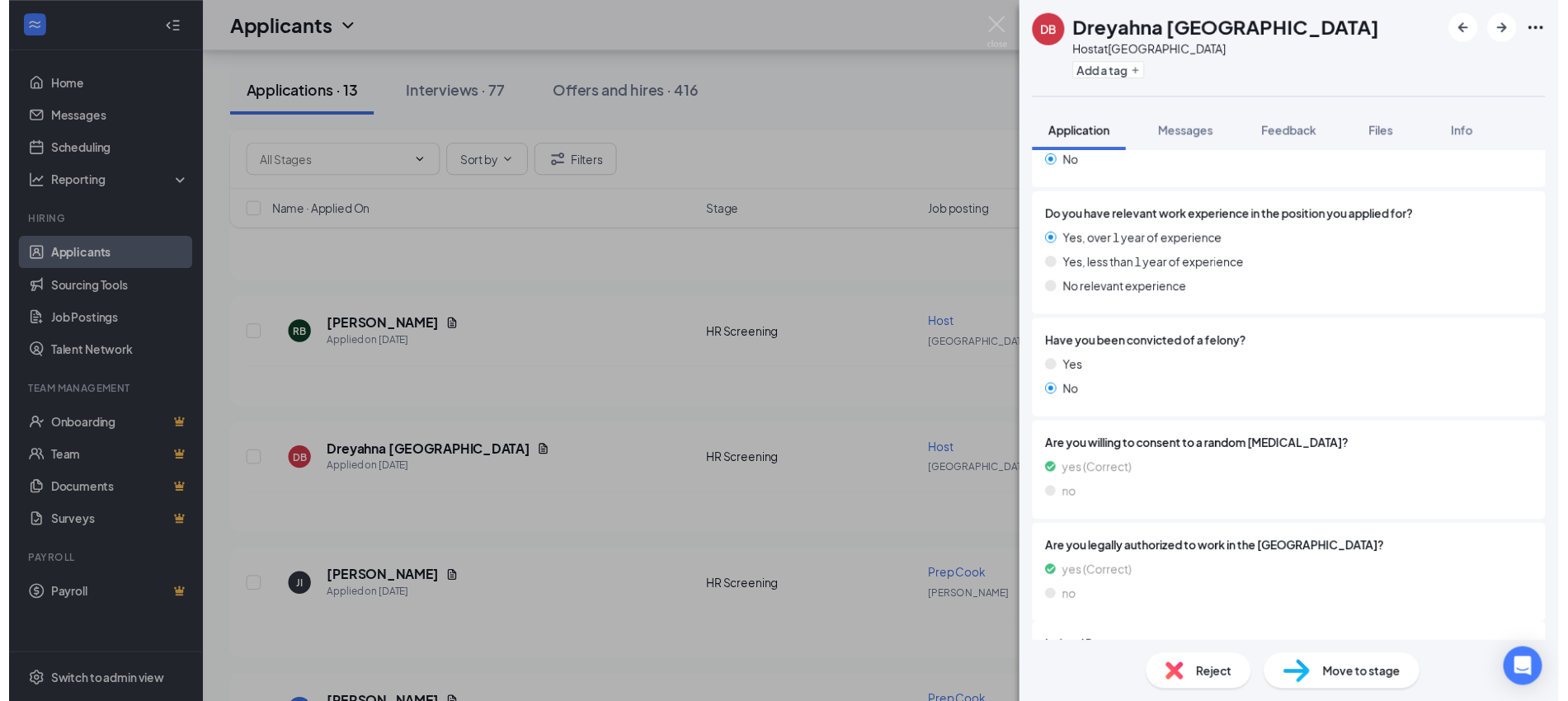
scroll to position [789, 0]
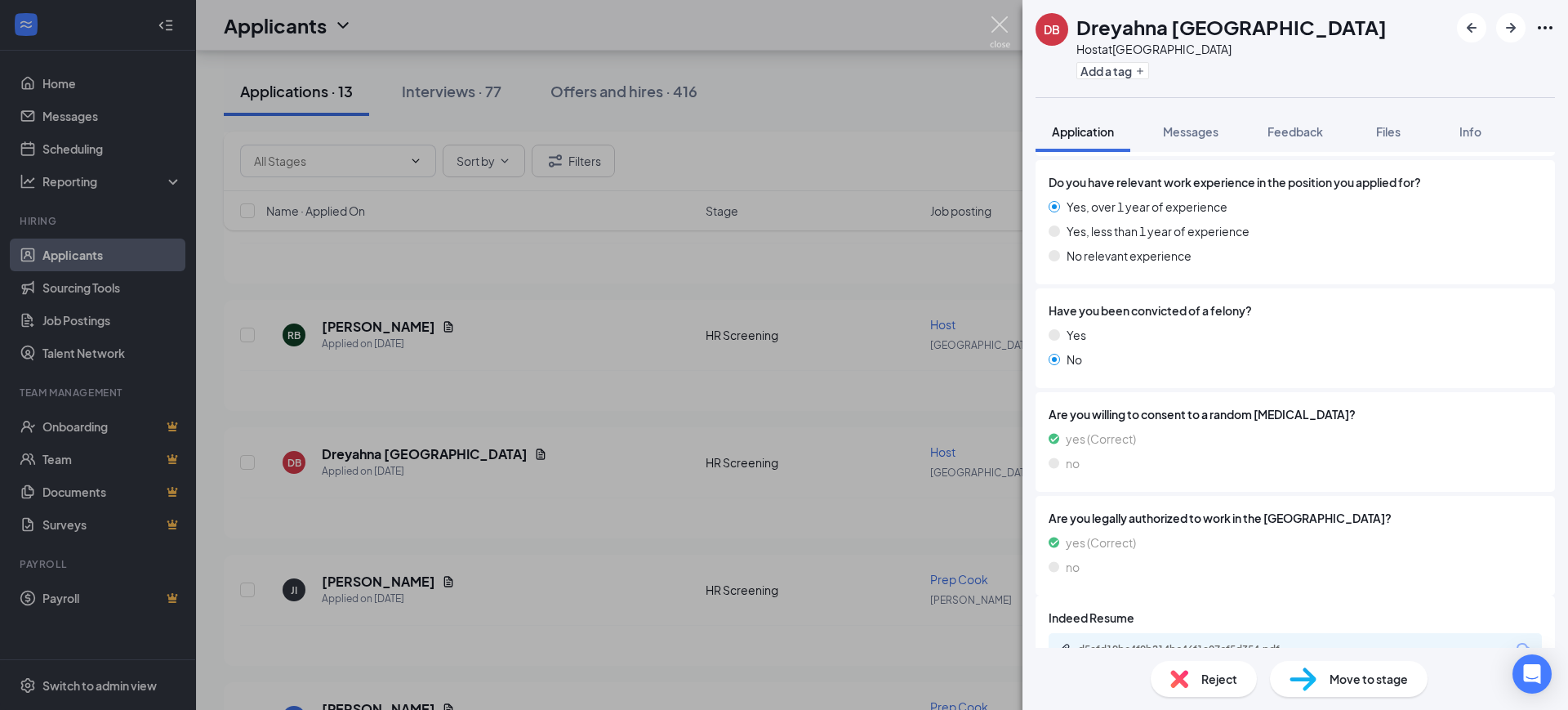
click at [995, 17] on img at bounding box center [1000, 32] width 21 height 32
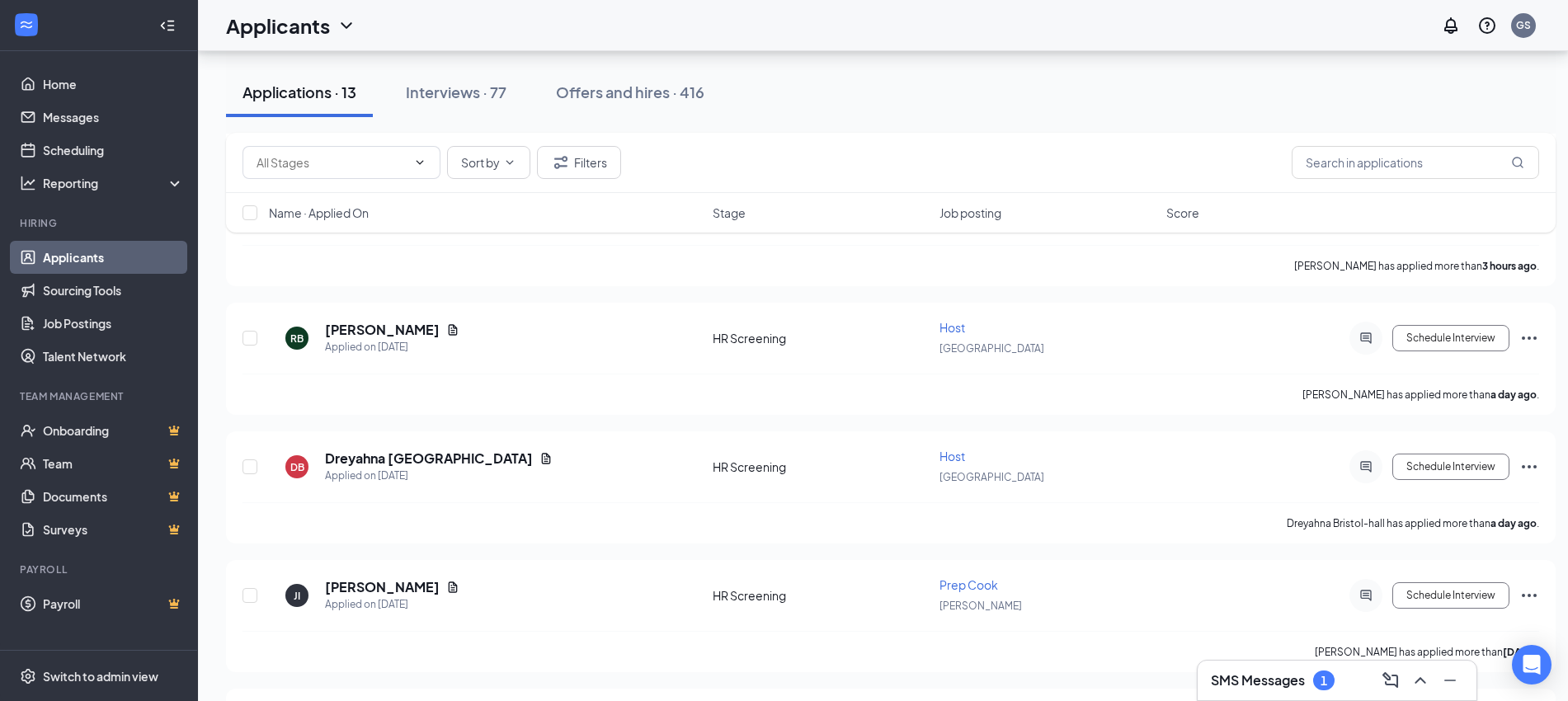
click at [1357, 181] on div "Sort by Filters" at bounding box center [890, 162] width 1330 height 60
click at [1352, 166] on input "text" at bounding box center [1416, 162] width 247 height 33
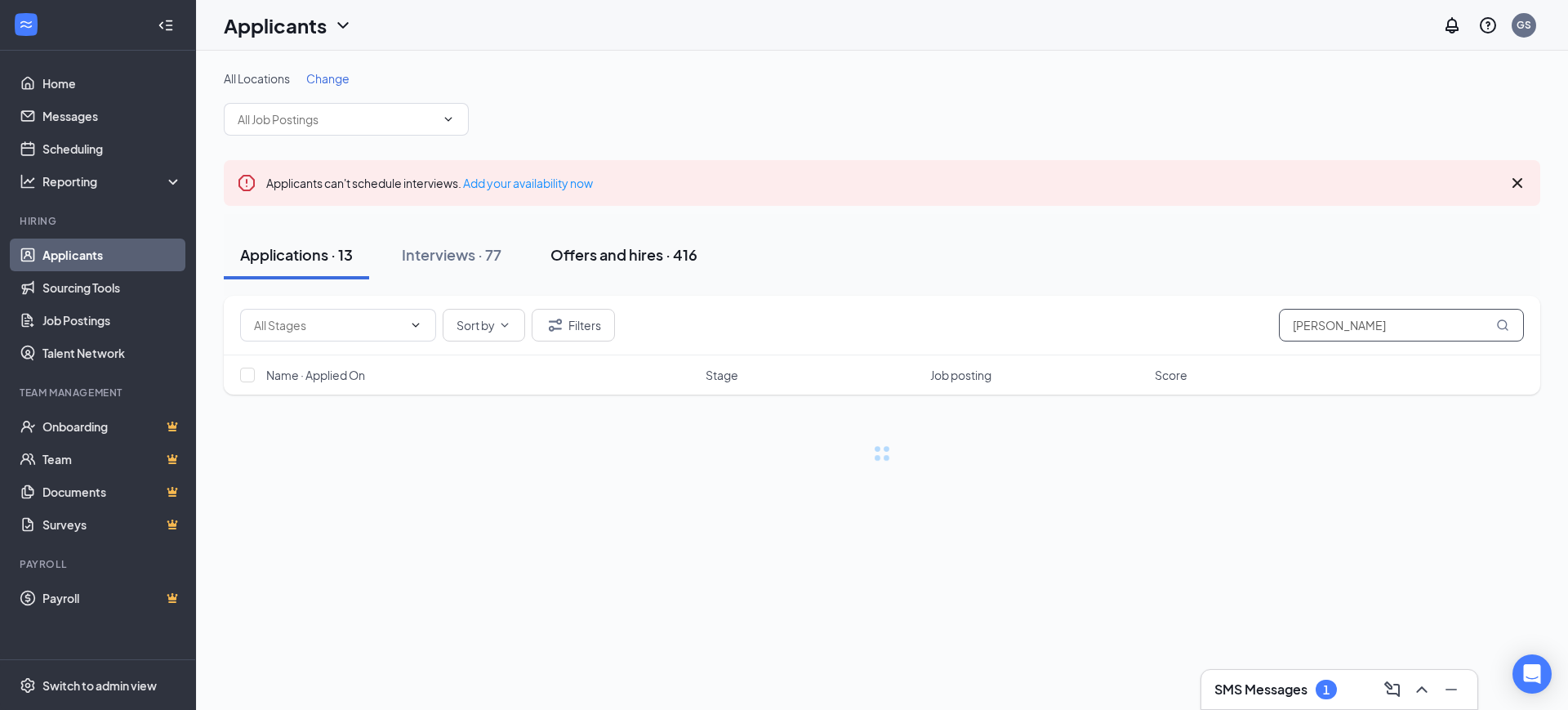
type input "[PERSON_NAME]"
click at [641, 262] on div "Offers and hires · 416" at bounding box center [624, 254] width 147 height 21
